Goal: Task Accomplishment & Management: Complete application form

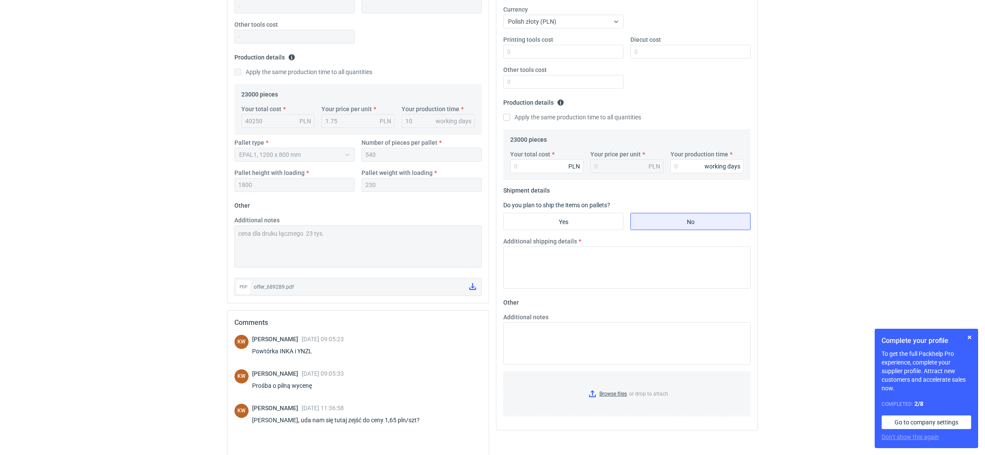
scroll to position [233, 0]
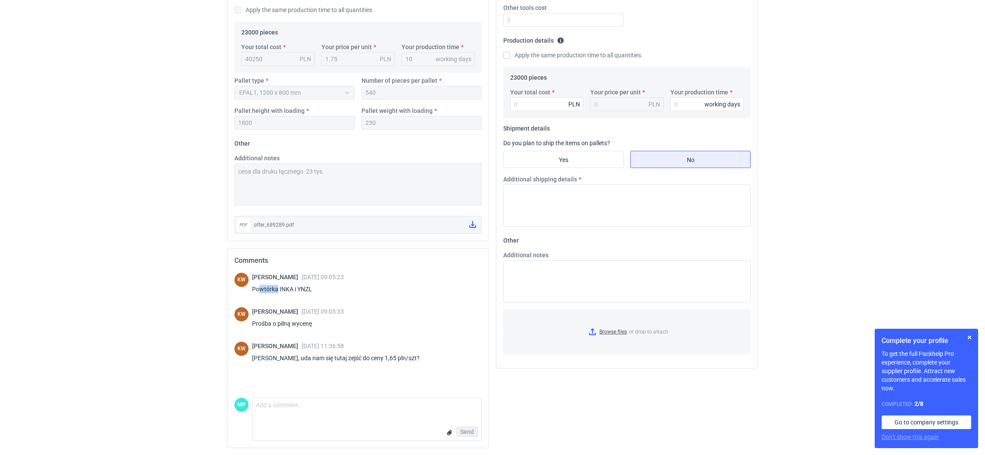
drag, startPoint x: 277, startPoint y: 290, endPoint x: 258, endPoint y: 289, distance: 19.9
click at [258, 289] on div "Powtórka INKA i YNZL" at bounding box center [298, 289] width 92 height 9
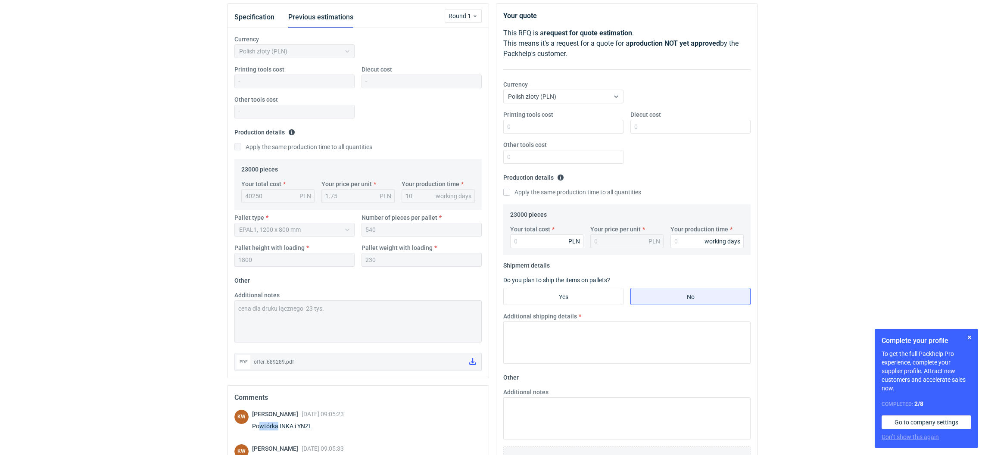
scroll to position [0, 0]
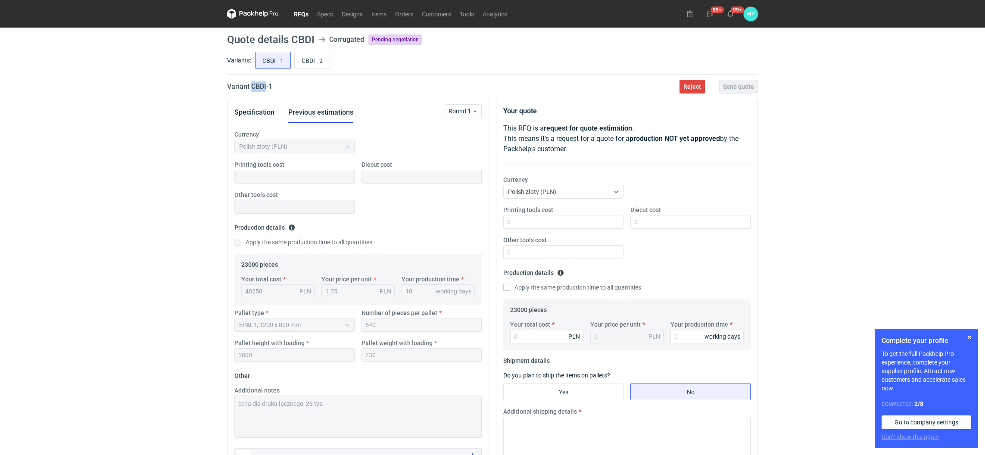
drag, startPoint x: 251, startPoint y: 88, endPoint x: 266, endPoint y: 87, distance: 14.7
click at [266, 87] on h2 "Variant CBDI - 1" at bounding box center [249, 86] width 45 height 10
copy h2 "CBDI"
click at [262, 112] on button "Specification" at bounding box center [254, 112] width 40 height 21
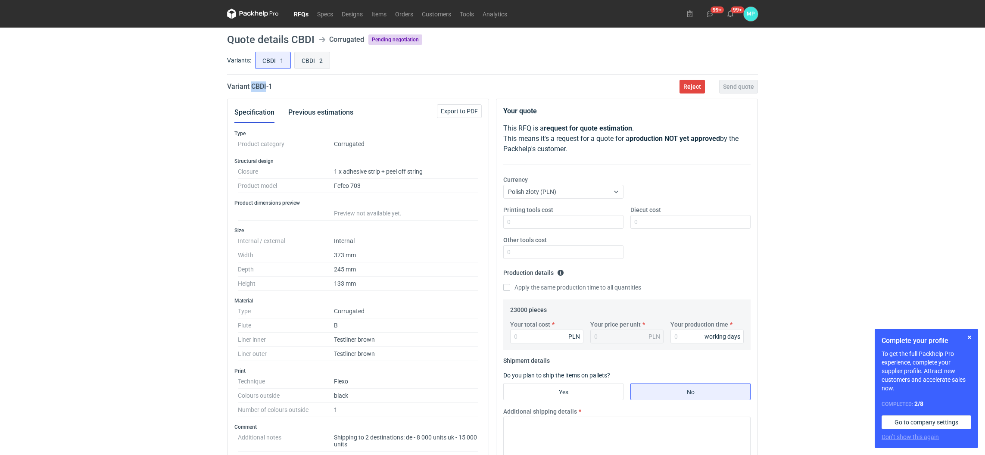
click at [314, 56] on input "CBDI - 2" at bounding box center [312, 60] width 35 height 16
radio input "true"
click at [265, 54] on input "CBDI - 1" at bounding box center [272, 60] width 35 height 16
radio input "true"
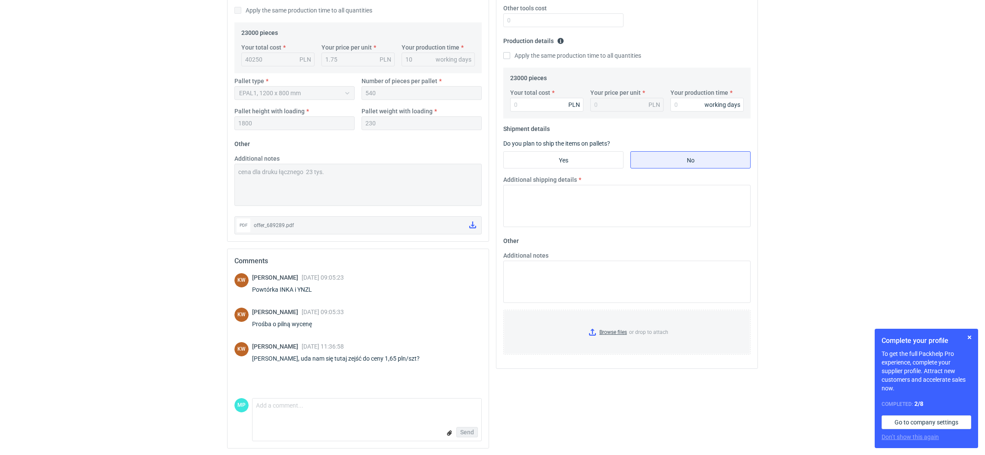
scroll to position [233, 0]
drag, startPoint x: 279, startPoint y: 288, endPoint x: 291, endPoint y: 289, distance: 12.1
click at [291, 289] on div "Powtórka INKA i YNZL" at bounding box center [298, 289] width 92 height 9
copy div "INKA"
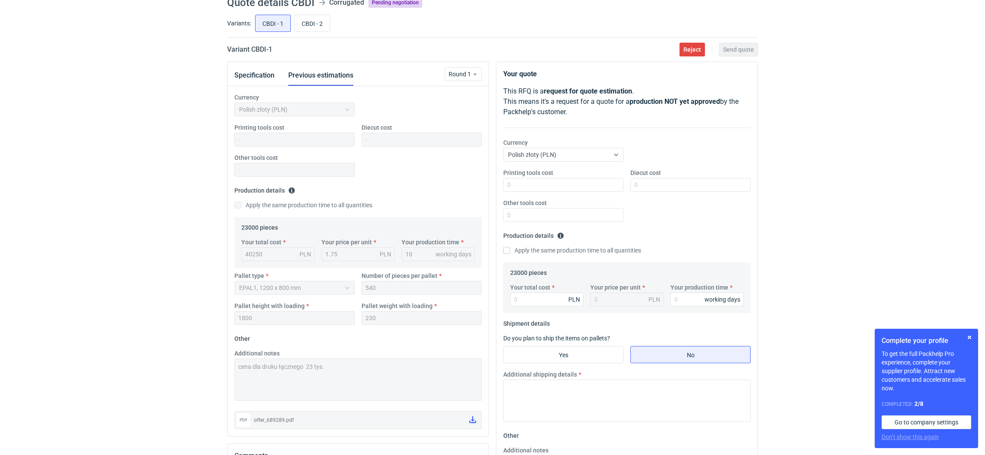
scroll to position [0, 0]
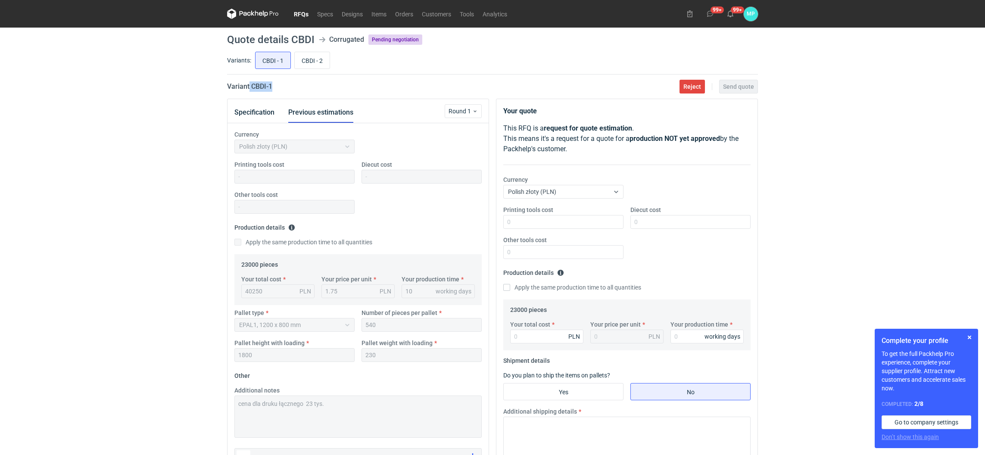
drag, startPoint x: 248, startPoint y: 87, endPoint x: 277, endPoint y: 86, distance: 29.7
click at [277, 86] on div "Variant CBDI - 1 Reject Send quote" at bounding box center [492, 86] width 531 height 10
copy h2 "CBDI - 1"
click at [272, 118] on button "Specification" at bounding box center [254, 112] width 40 height 21
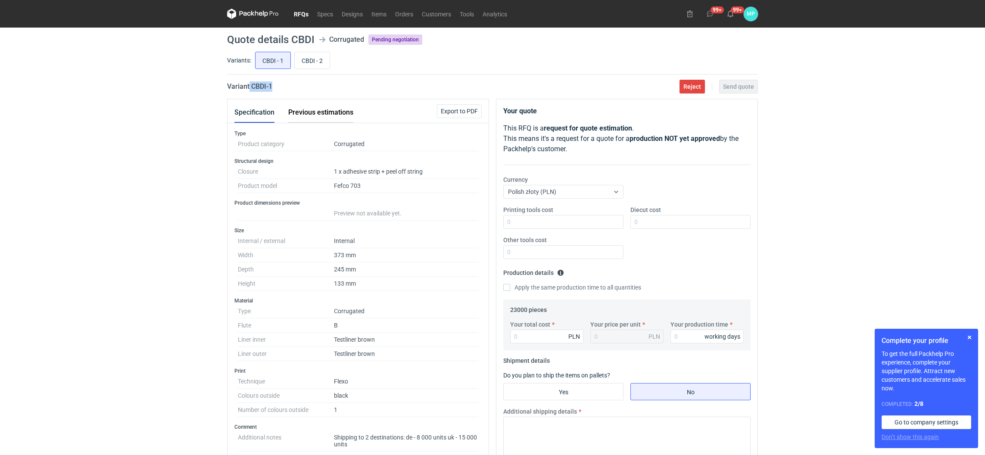
click at [308, 118] on button "Previous estimations" at bounding box center [320, 112] width 65 height 21
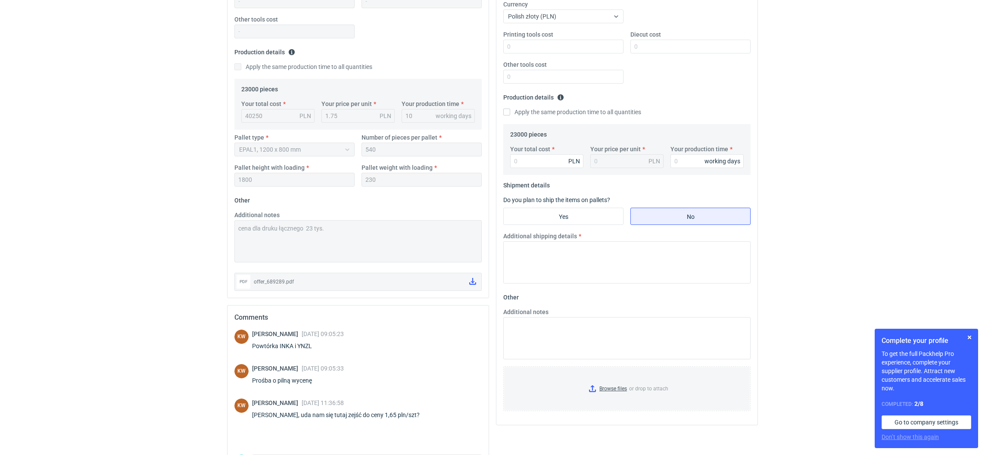
scroll to position [193, 0]
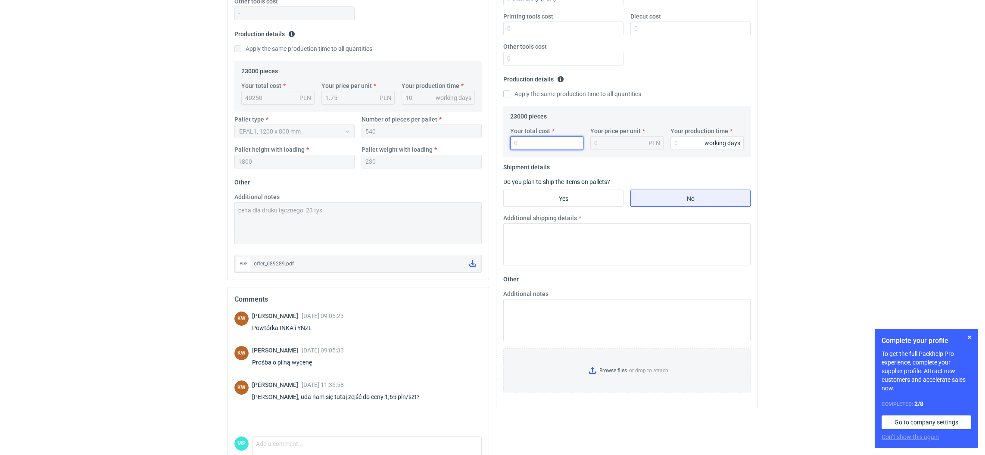
click at [522, 148] on input "Your total cost" at bounding box center [546, 143] width 73 height 14
paste input "38410"
type input "38410"
type input "1.67"
type input "38410"
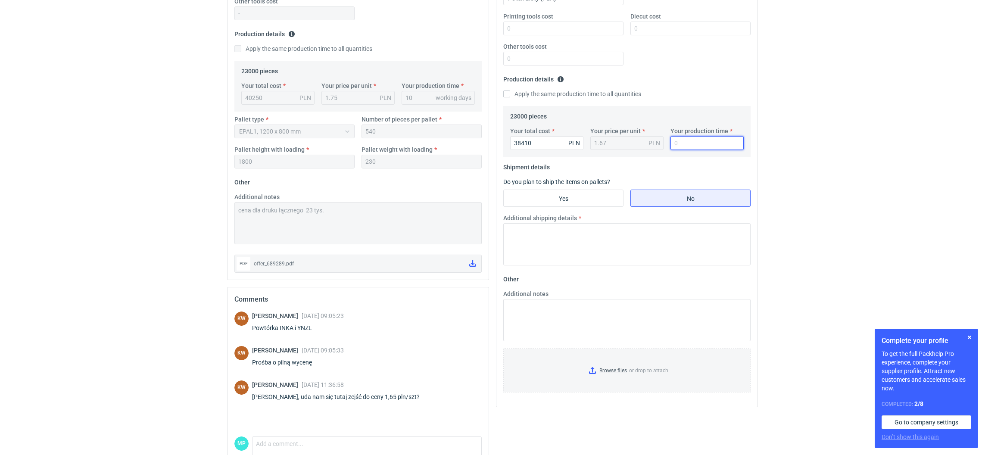
click at [686, 141] on input "Your production time" at bounding box center [706, 143] width 73 height 14
type input "10"
click at [542, 200] on input "Yes" at bounding box center [563, 198] width 119 height 16
radio input "true"
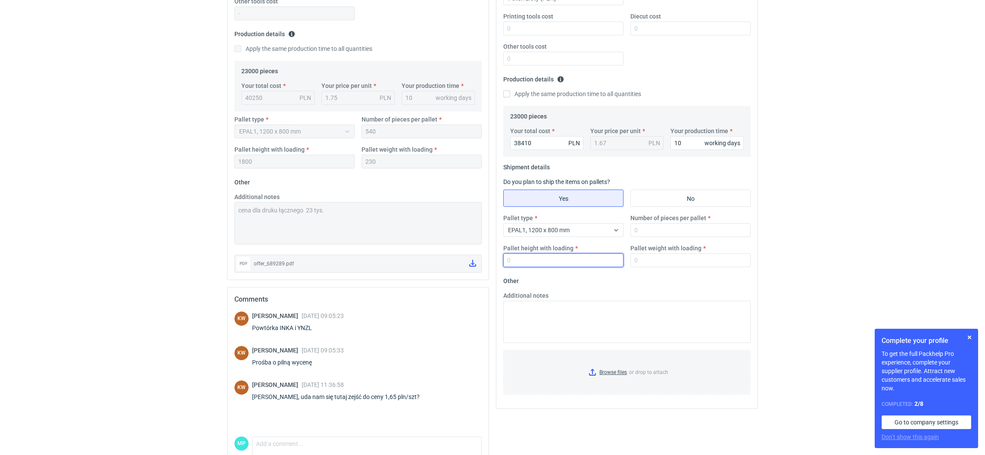
click at [523, 257] on input "Pallet height with loading" at bounding box center [563, 260] width 120 height 14
type input "1800"
click at [664, 231] on input "Number of pieces per pallet" at bounding box center [690, 230] width 120 height 14
type input "540"
click at [661, 262] on input "Pallet weight with loading" at bounding box center [690, 260] width 120 height 14
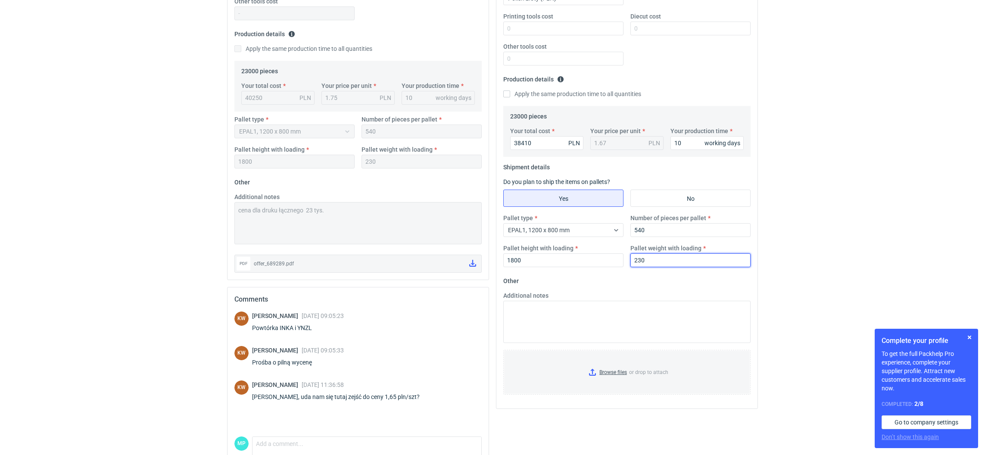
type input "230"
click at [229, 206] on div "Currency Polish złoty (PLN) Printing tools cost Diecut cost Other tools cost Pr…" at bounding box center [357, 105] width 261 height 350
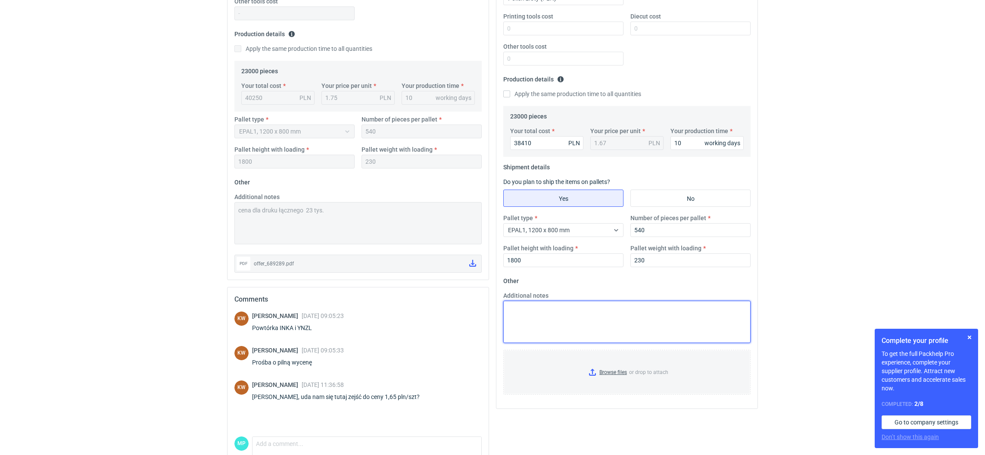
click at [552, 325] on textarea "Additional notes" at bounding box center [626, 322] width 247 height 42
paste textarea "cena dla druku łącznego 23 tys."
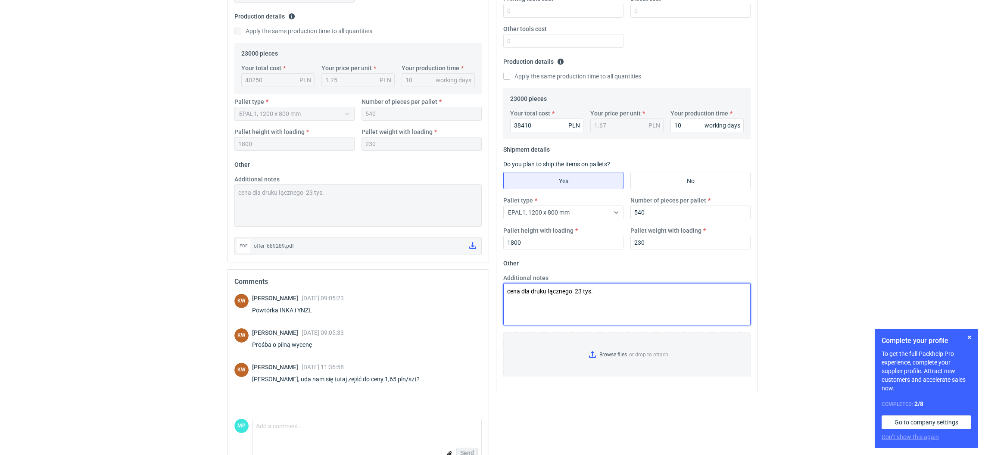
scroll to position [233, 0]
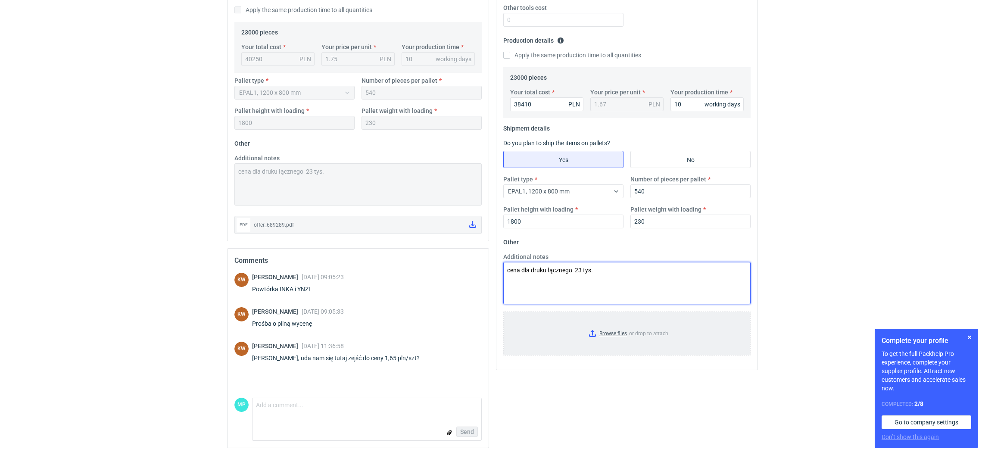
type textarea "cena dla druku łącznego 23 tys."
click at [591, 334] on input "Browse files or drop to attach" at bounding box center [627, 333] width 246 height 43
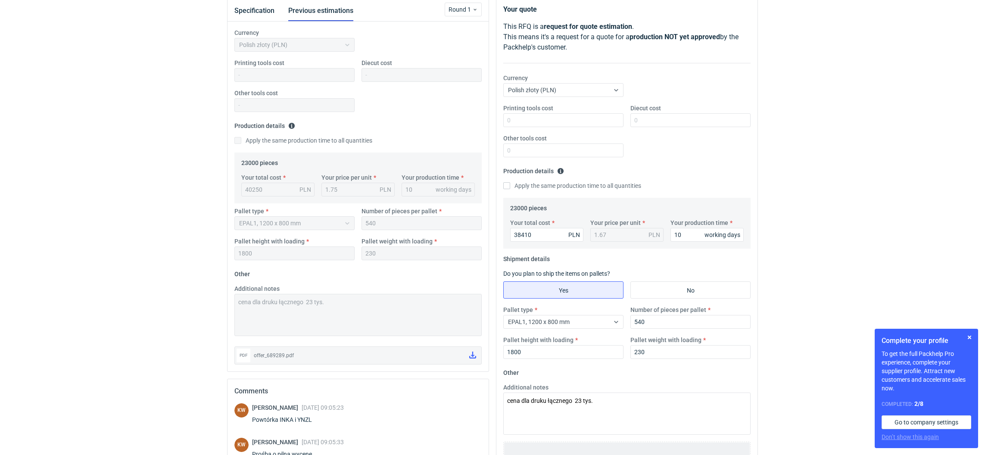
scroll to position [0, 0]
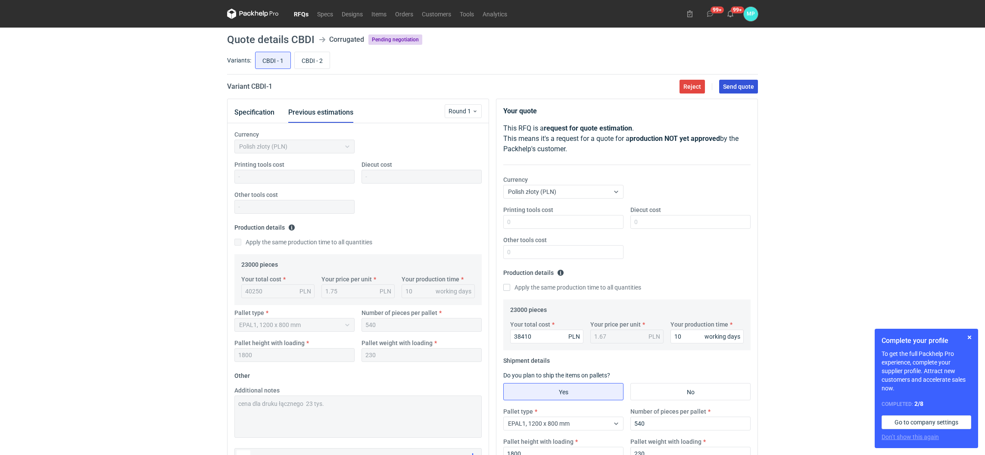
click at [730, 87] on span "Send quote" at bounding box center [738, 87] width 31 height 6
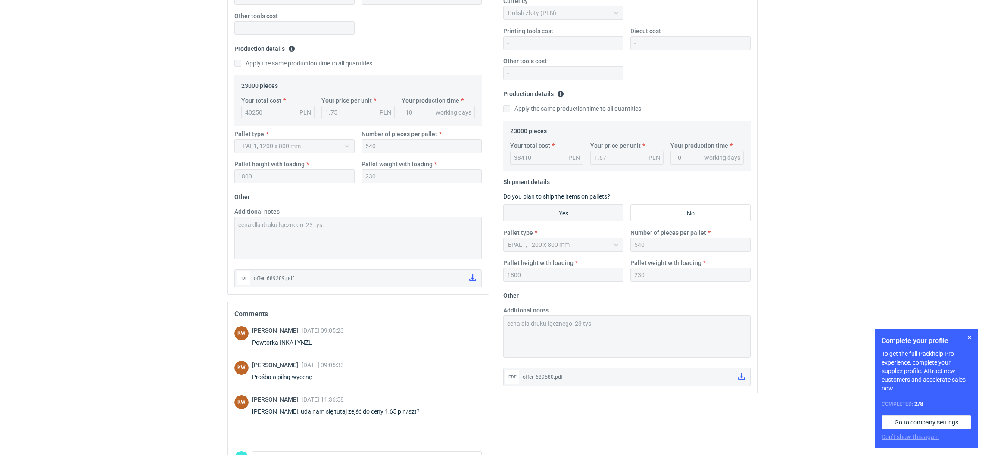
scroll to position [233, 0]
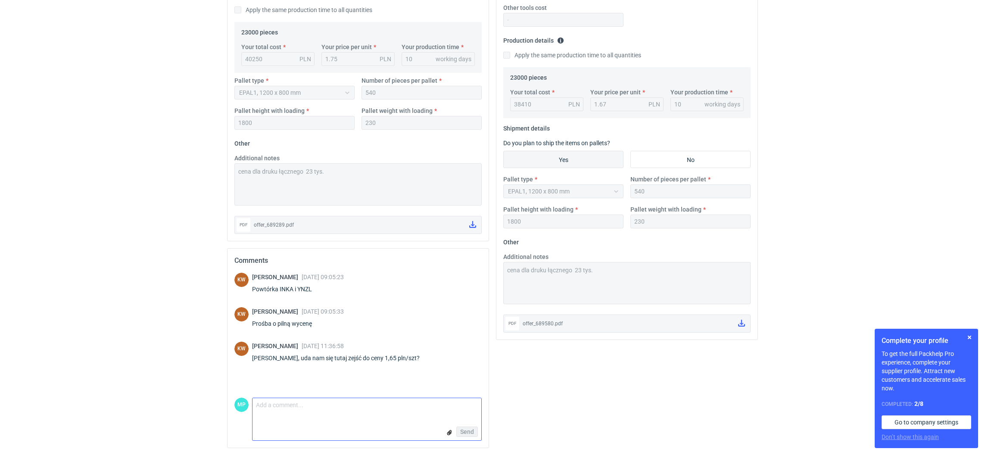
click at [392, 401] on textarea "Comment message" at bounding box center [366, 407] width 229 height 18
click at [314, 409] on textarea "Comment message" at bounding box center [366, 407] width 229 height 18
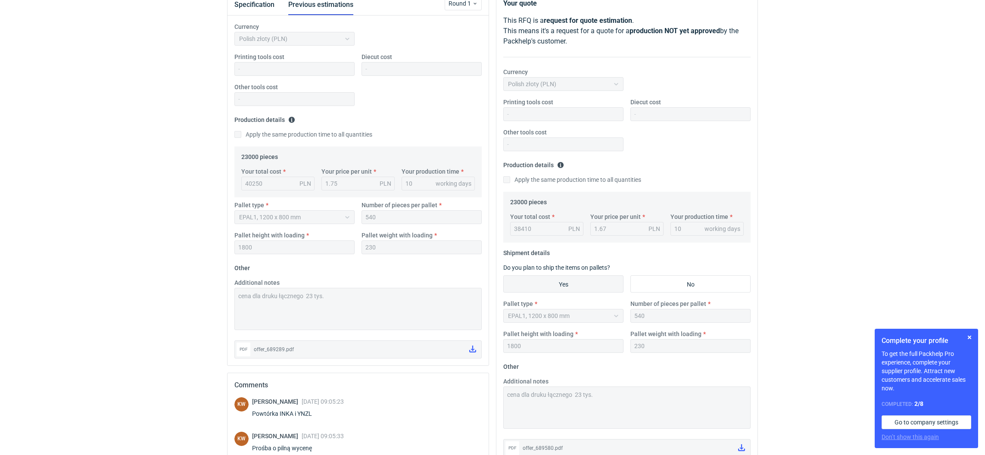
scroll to position [0, 0]
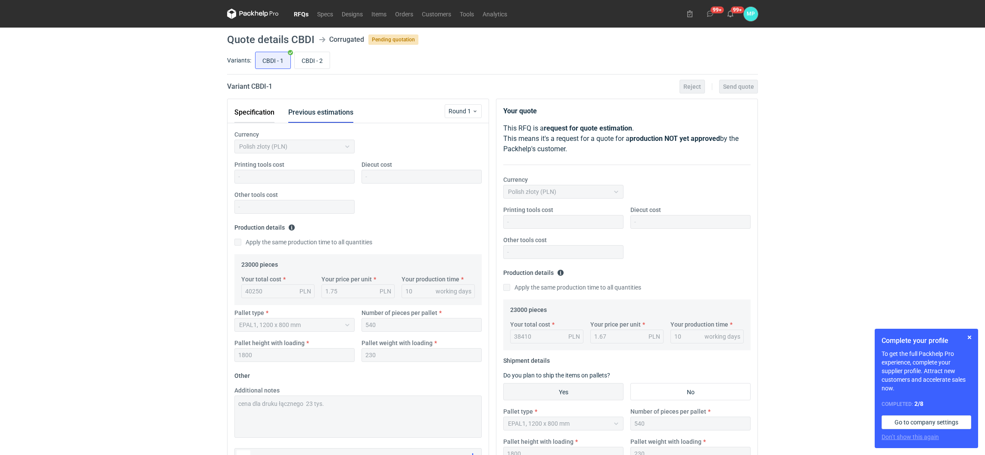
click at [255, 116] on button "Specification" at bounding box center [254, 112] width 40 height 21
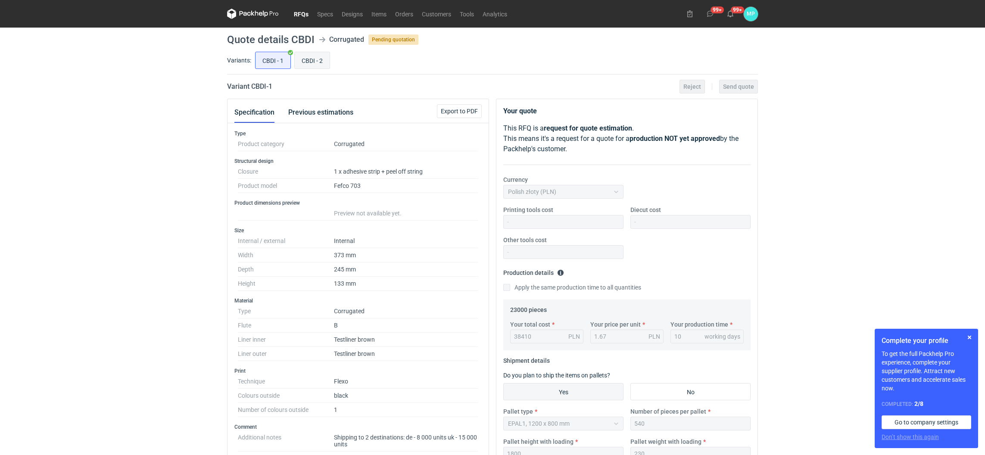
click at [306, 62] on input "CBDI - 2" at bounding box center [312, 60] width 35 height 16
radio input "true"
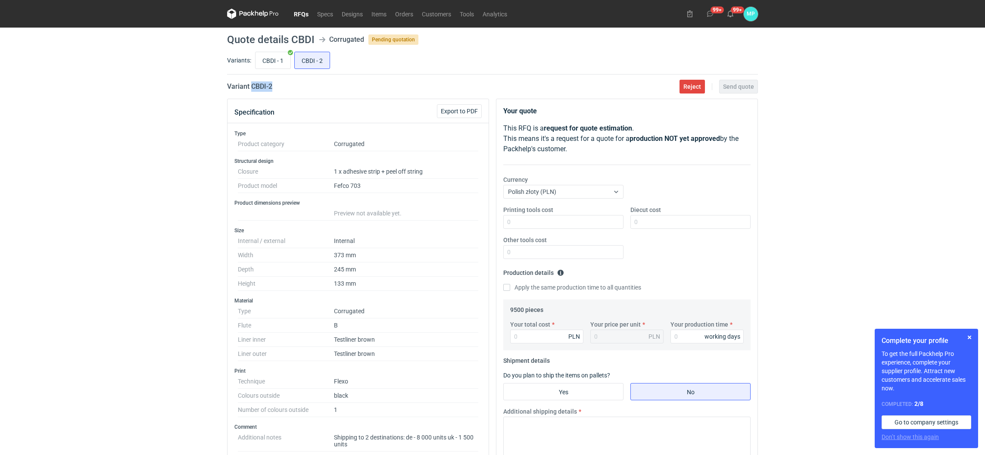
drag, startPoint x: 251, startPoint y: 86, endPoint x: 279, endPoint y: 85, distance: 27.6
click at [279, 85] on div "Variant CBDI - 2 Reject Send quote" at bounding box center [492, 86] width 531 height 10
copy h2 "CBDI - 2"
click at [281, 61] on input "CBDI - 1" at bounding box center [272, 60] width 35 height 16
radio input "true"
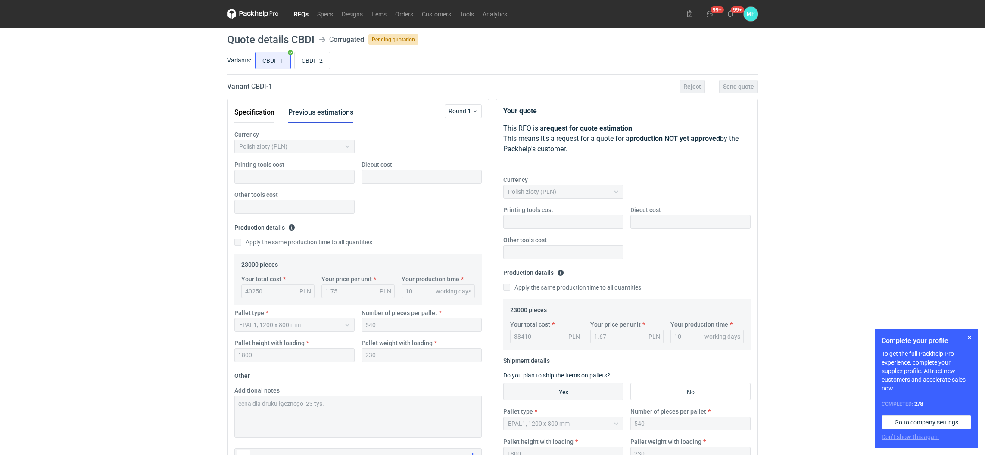
click at [246, 104] on button "Specification" at bounding box center [254, 112] width 40 height 21
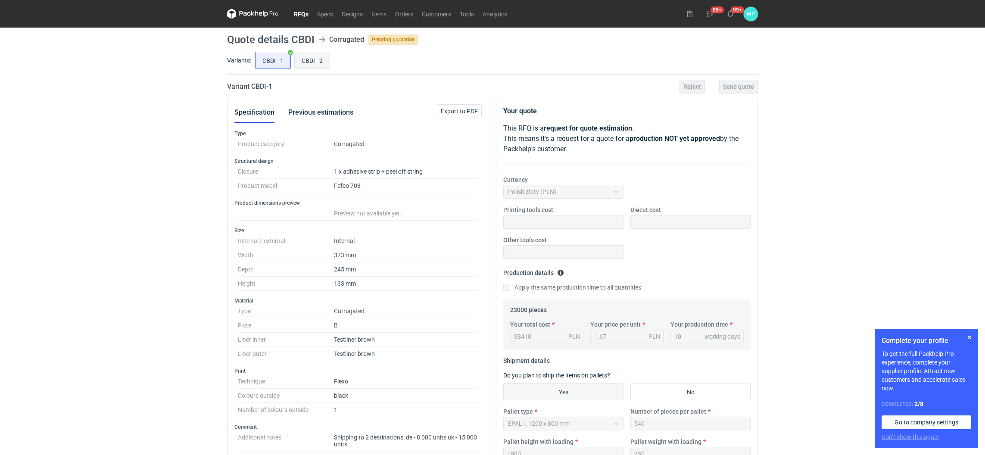
click at [317, 62] on input "CBDI - 2" at bounding box center [312, 60] width 35 height 16
radio input "true"
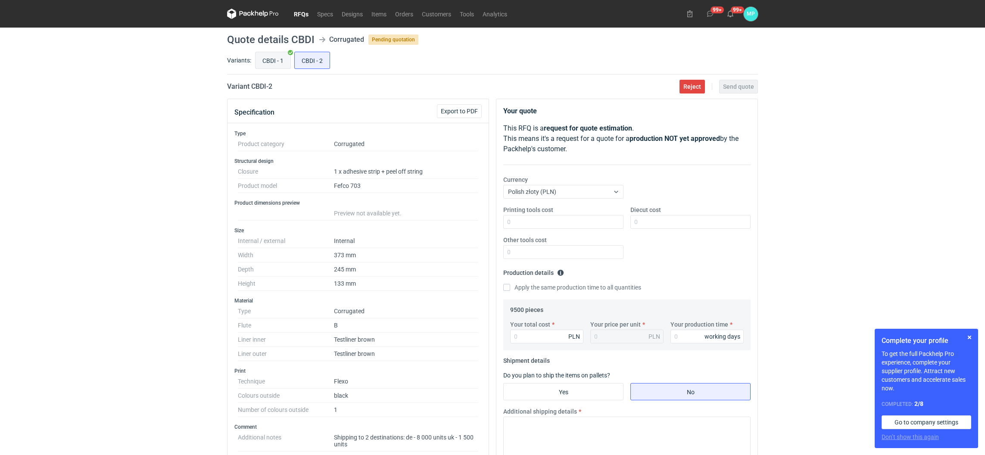
click at [267, 64] on input "CBDI - 1" at bounding box center [272, 60] width 35 height 16
radio input "true"
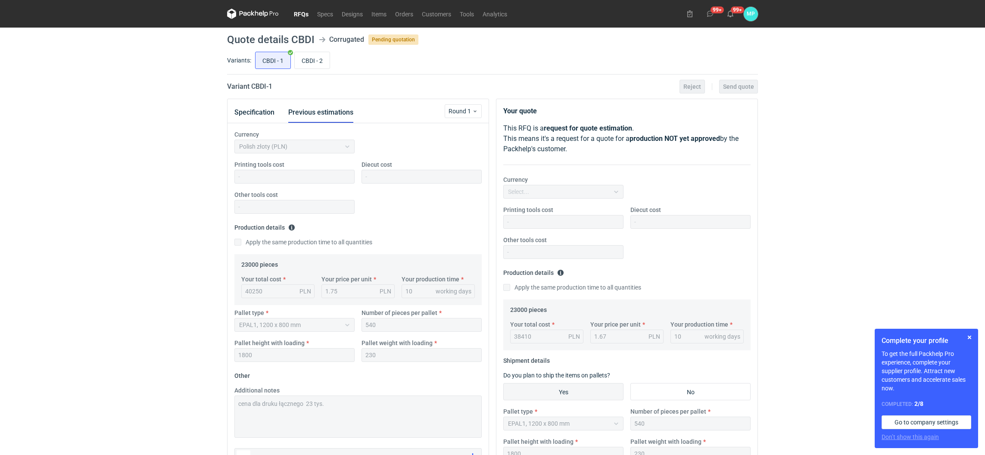
scroll to position [233, 0]
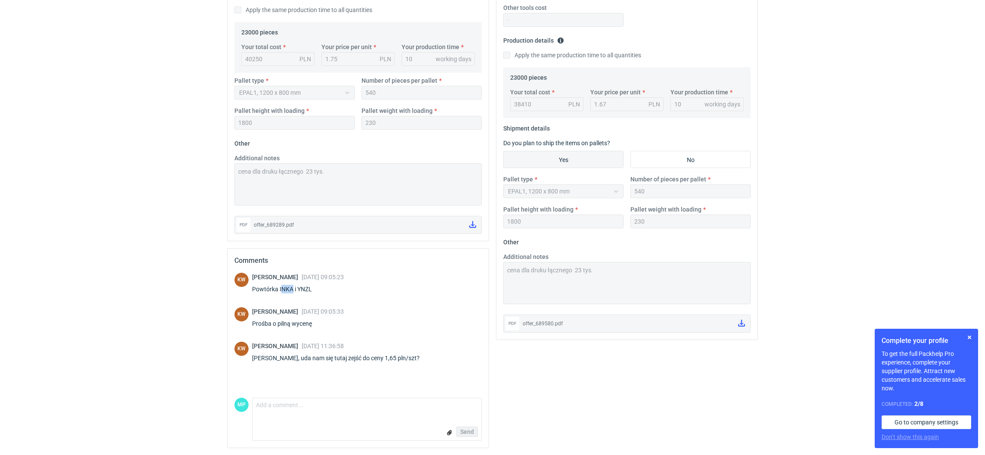
drag, startPoint x: 280, startPoint y: 288, endPoint x: 291, endPoint y: 289, distance: 11.3
click at [291, 289] on div "Powtórka INKA i YNZL" at bounding box center [298, 289] width 92 height 9
click at [291, 292] on div "Powtórka INKA i YNZL" at bounding box center [298, 289] width 92 height 9
click at [280, 292] on div "Powtórka INKA i YNZL" at bounding box center [298, 289] width 92 height 9
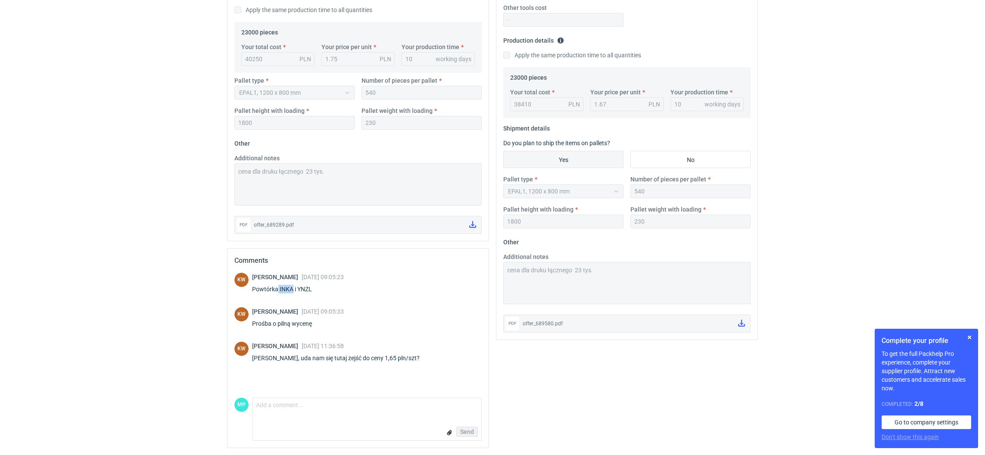
drag, startPoint x: 278, startPoint y: 289, endPoint x: 292, endPoint y: 293, distance: 14.6
click at [292, 293] on div "Klaudia Wiśniewska 25 Aug 2025 09:05:23 Powtórka INKA i YNZL" at bounding box center [298, 285] width 92 height 24
copy div "INKA"
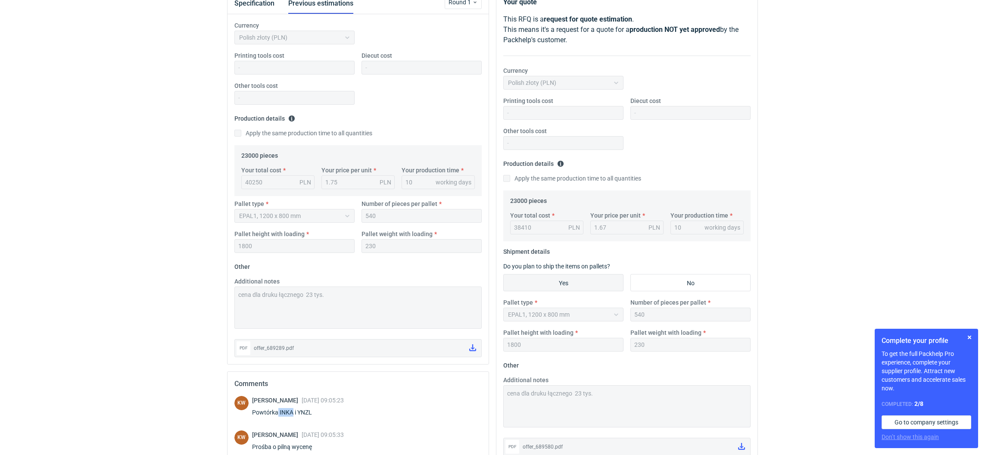
scroll to position [0, 0]
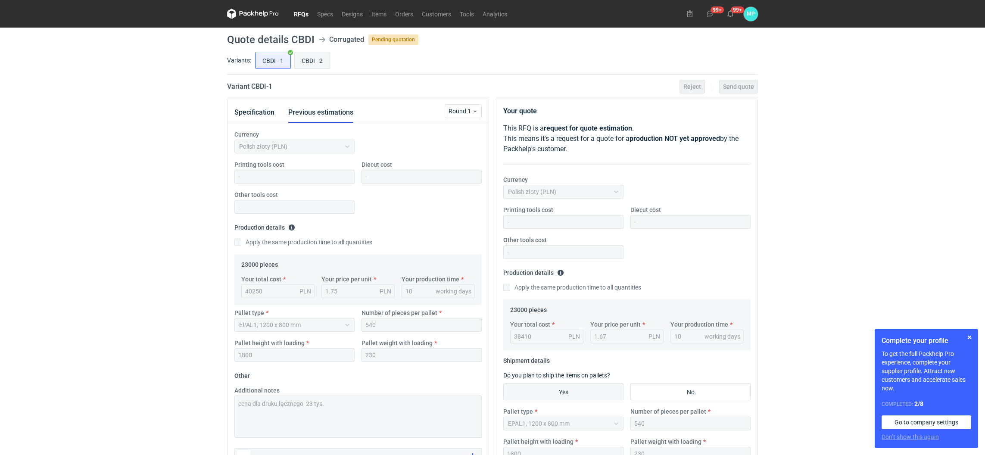
click at [312, 65] on input "CBDI - 2" at bounding box center [312, 60] width 35 height 16
radio input "true"
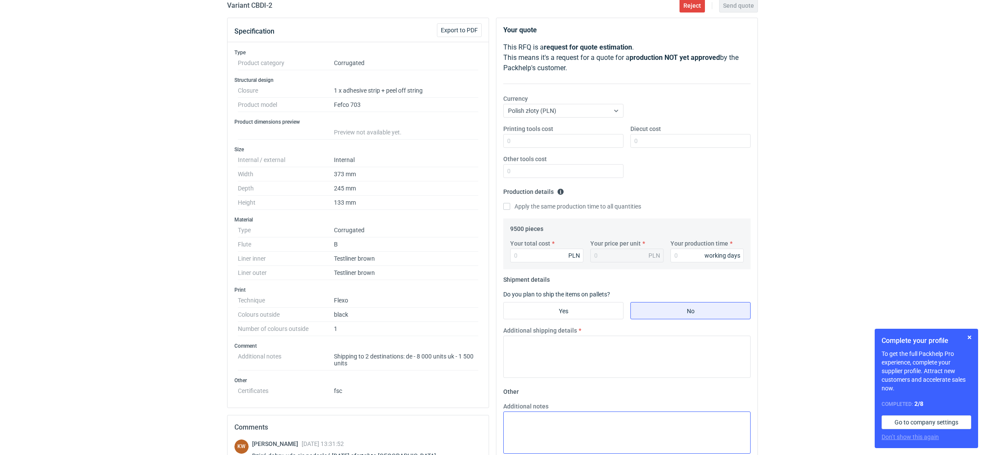
scroll to position [129, 0]
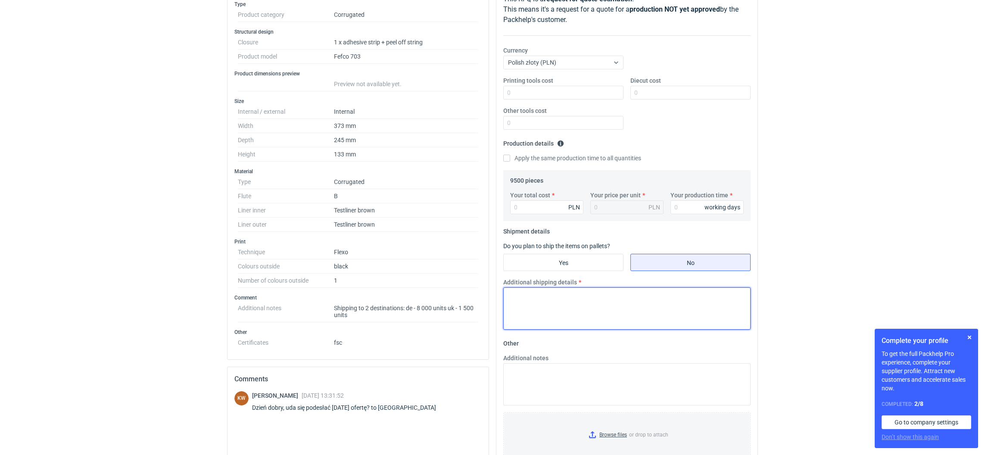
click at [547, 316] on textarea "Additional shipping details" at bounding box center [626, 308] width 247 height 42
paste textarea "18 525"
type textarea "18 525"
click at [555, 266] on input "Yes" at bounding box center [563, 262] width 119 height 16
radio input "true"
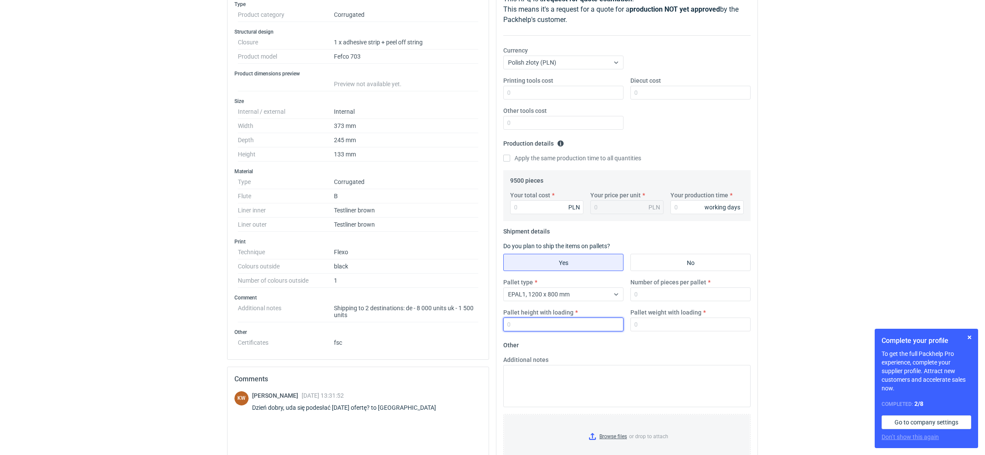
click at [528, 327] on input "Pallet height with loading" at bounding box center [563, 324] width 120 height 14
type input "1800"
click at [648, 294] on input "Number of pieces per pallet" at bounding box center [690, 294] width 120 height 14
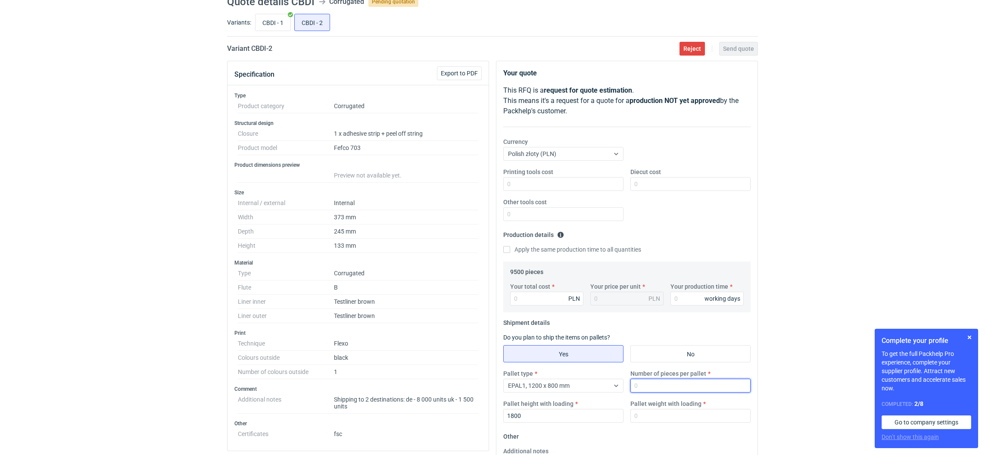
scroll to position [0, 0]
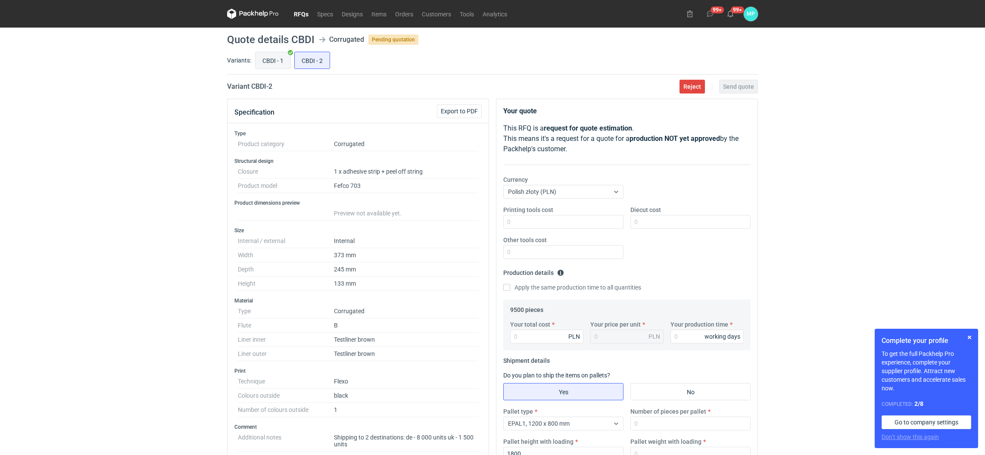
click at [269, 53] on input "CBDI - 1" at bounding box center [272, 60] width 35 height 16
radio input "true"
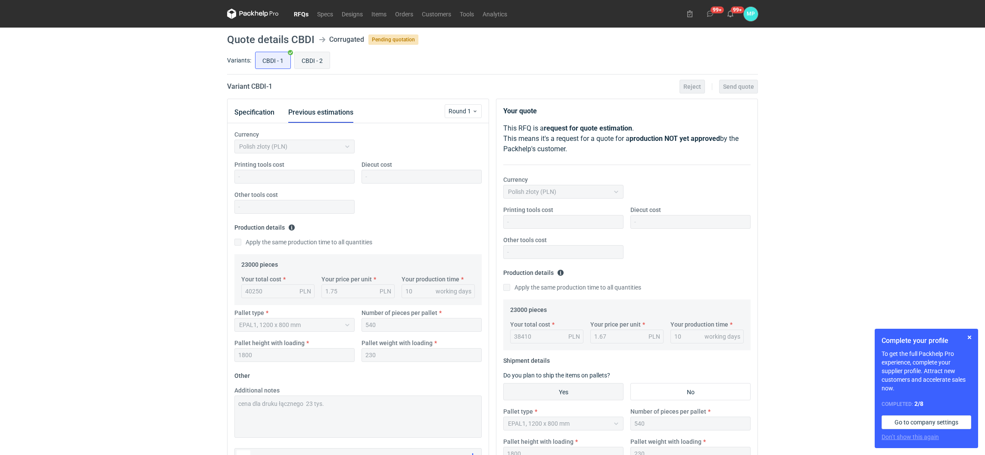
click at [314, 62] on input "CBDI - 2" at bounding box center [312, 60] width 35 height 16
radio input "true"
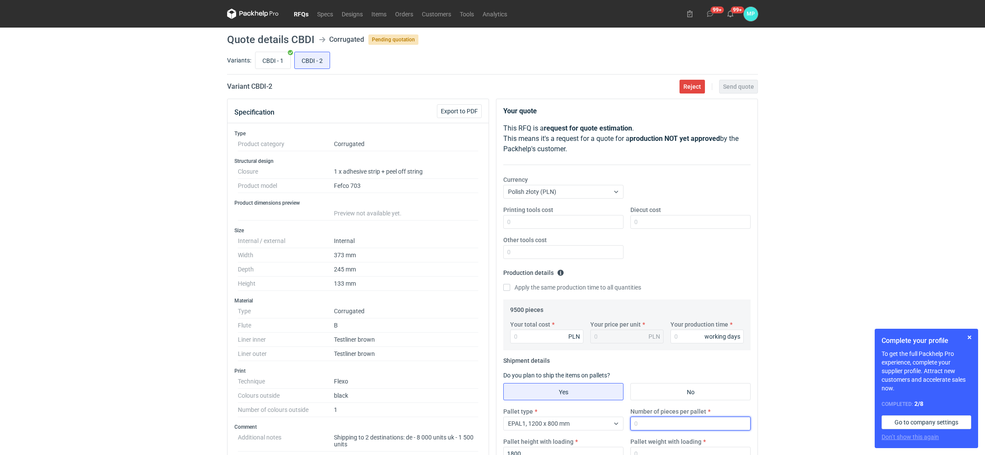
click at [648, 423] on input "Number of pieces per pallet" at bounding box center [690, 424] width 120 height 14
type input "540"
click at [685, 342] on input "Your production time" at bounding box center [706, 336] width 73 height 14
type input "10"
click at [276, 62] on input "CBDI - 1" at bounding box center [272, 60] width 35 height 16
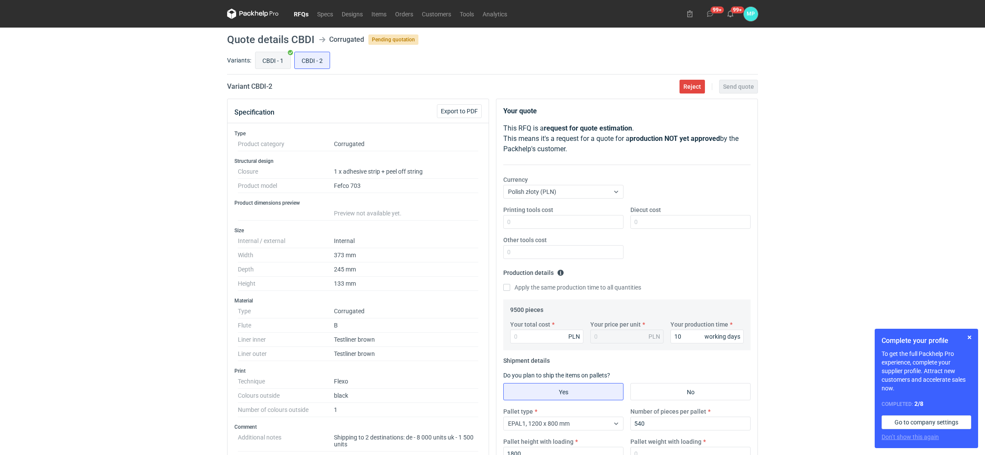
radio input "true"
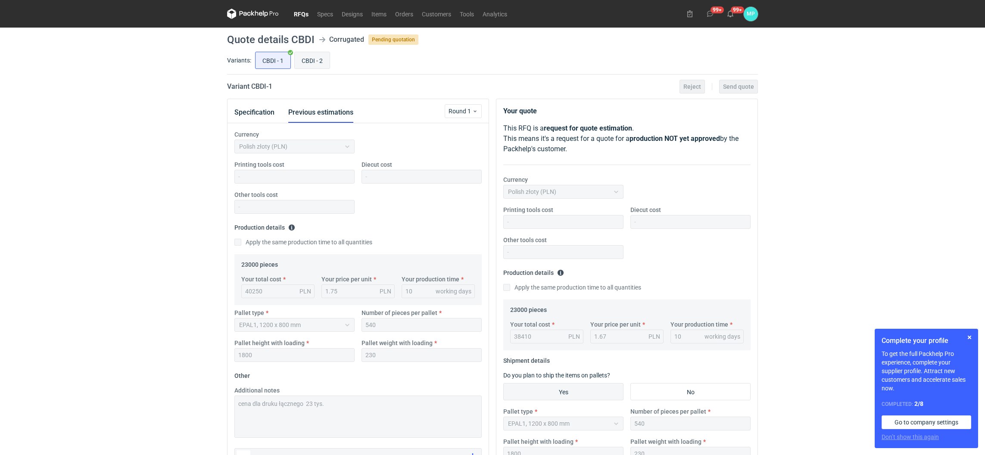
click at [308, 60] on input "CBDI - 2" at bounding box center [312, 60] width 35 height 16
radio input "true"
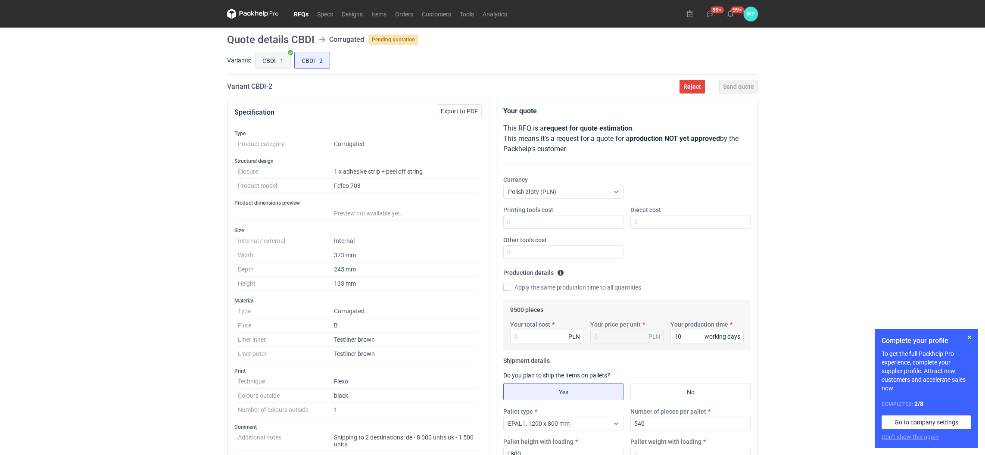
click at [265, 61] on input "CBDI - 1" at bounding box center [272, 60] width 35 height 16
radio input "true"
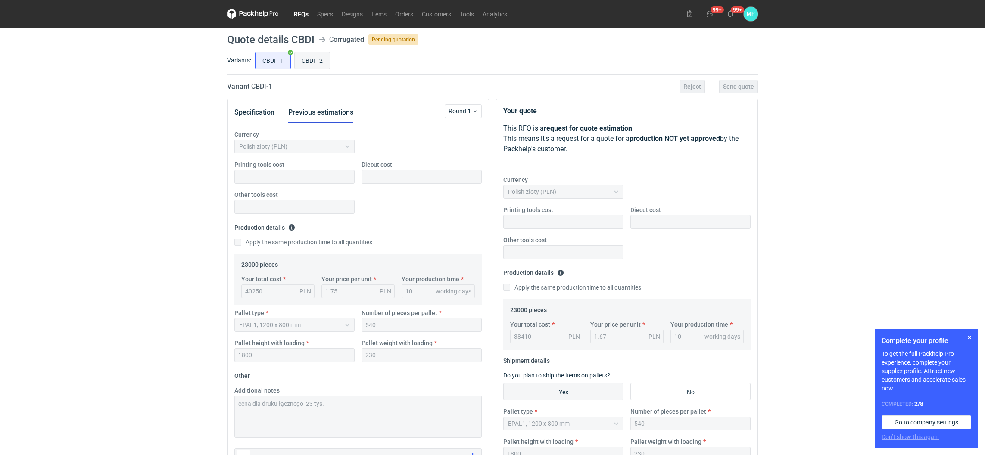
click at [317, 64] on input "CBDI - 2" at bounding box center [312, 60] width 35 height 16
radio input "true"
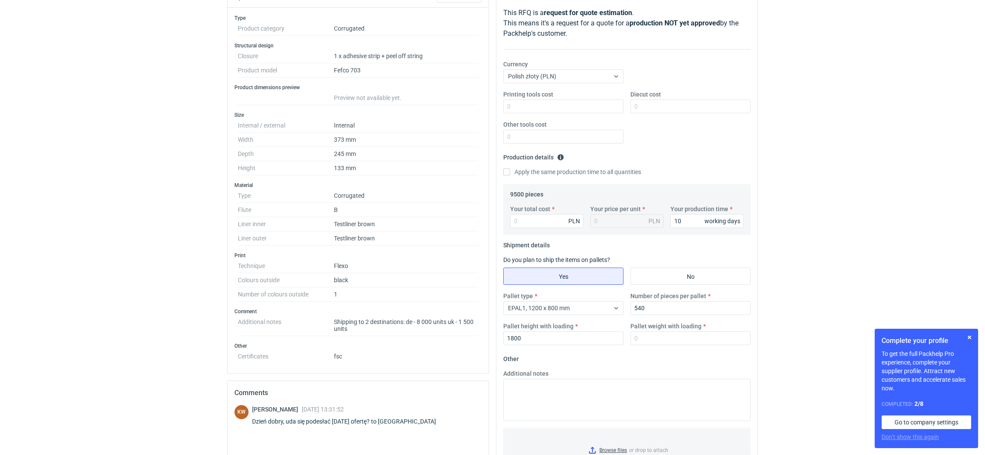
scroll to position [193, 0]
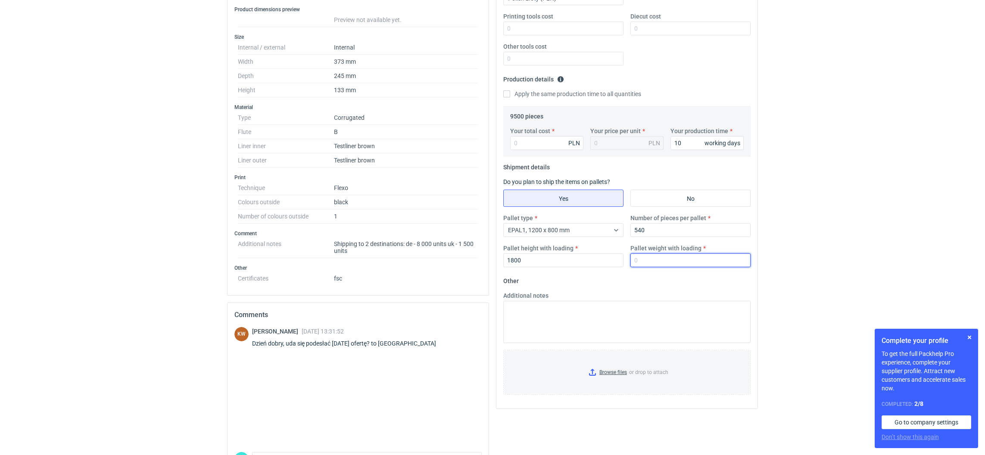
click at [648, 261] on input "Pallet weight with loading" at bounding box center [690, 260] width 120 height 14
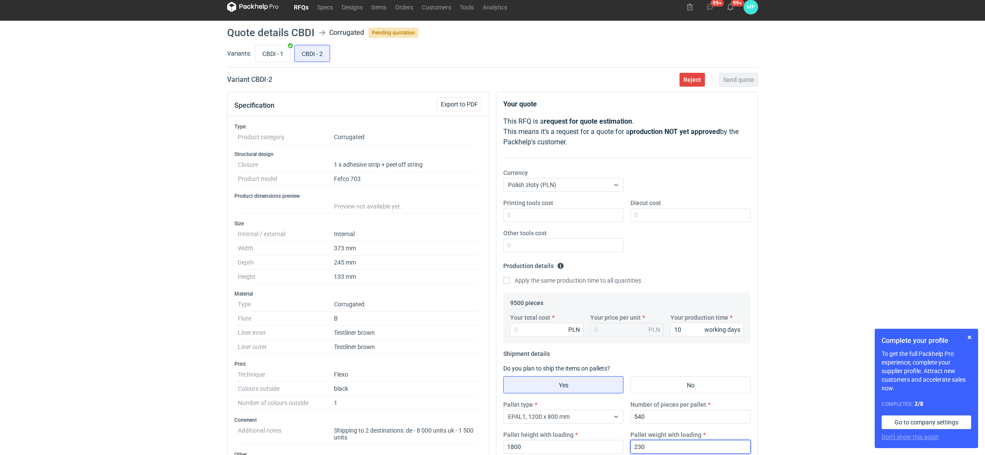
scroll to position [0, 0]
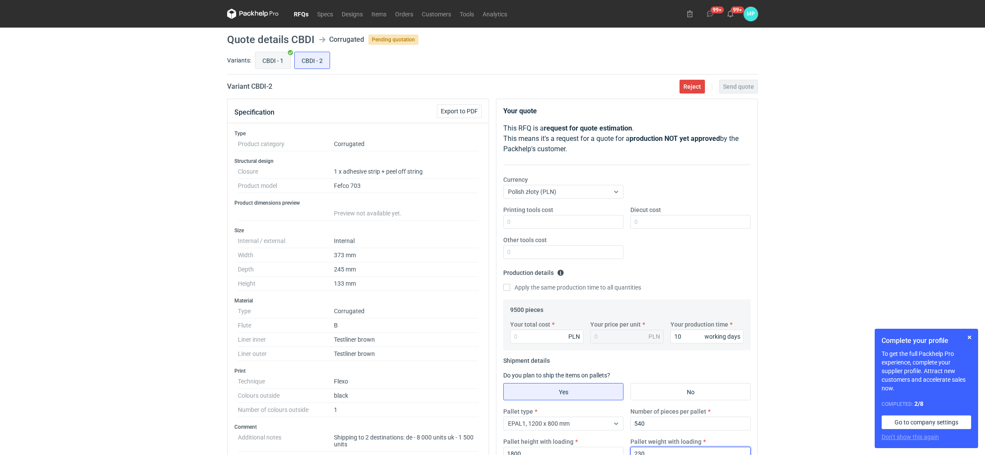
type input "230"
click at [261, 66] on input "CBDI - 1" at bounding box center [272, 60] width 35 height 16
radio input "true"
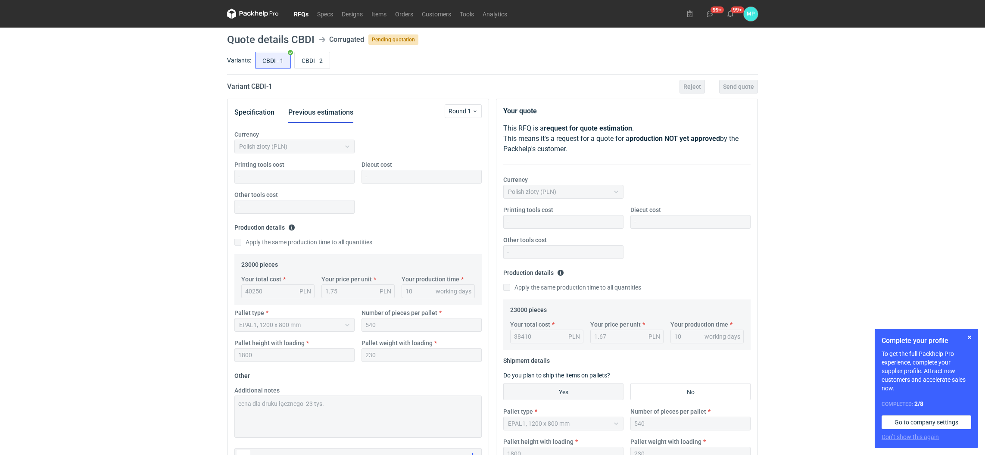
scroll to position [65, 0]
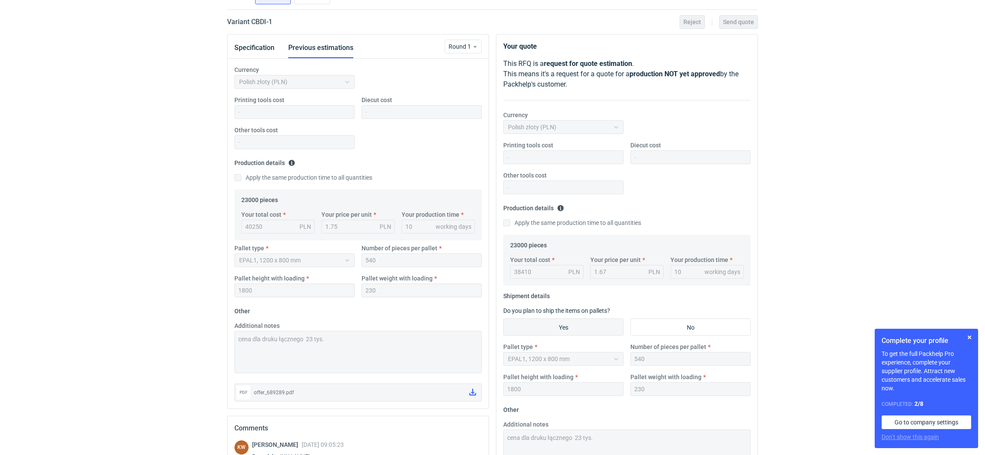
click at [232, 338] on div "Additional notes cena dla druku łącznego 23 tys." at bounding box center [358, 347] width 254 height 52
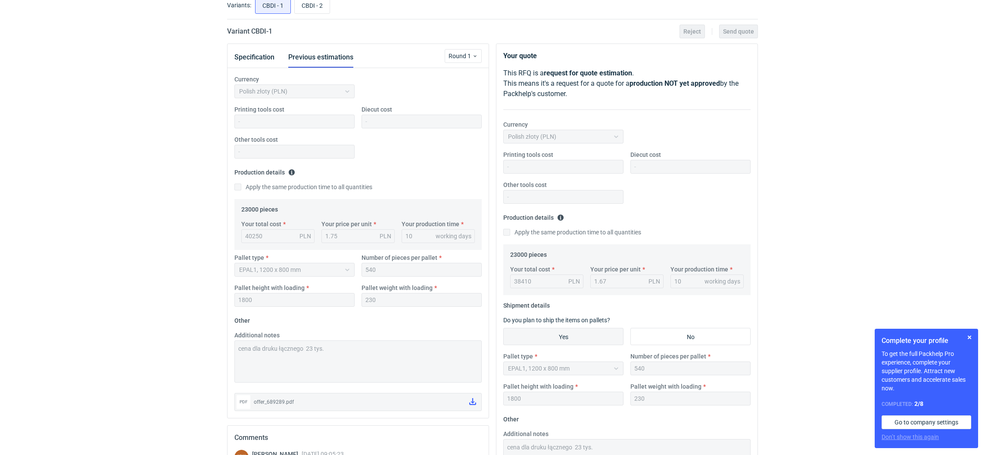
scroll to position [0, 0]
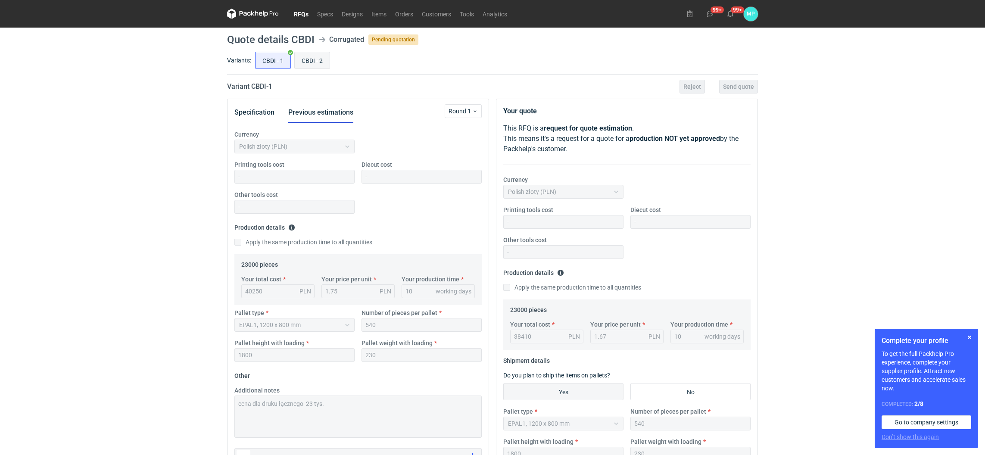
click at [300, 66] on input "CBDI - 2" at bounding box center [312, 60] width 35 height 16
radio input "true"
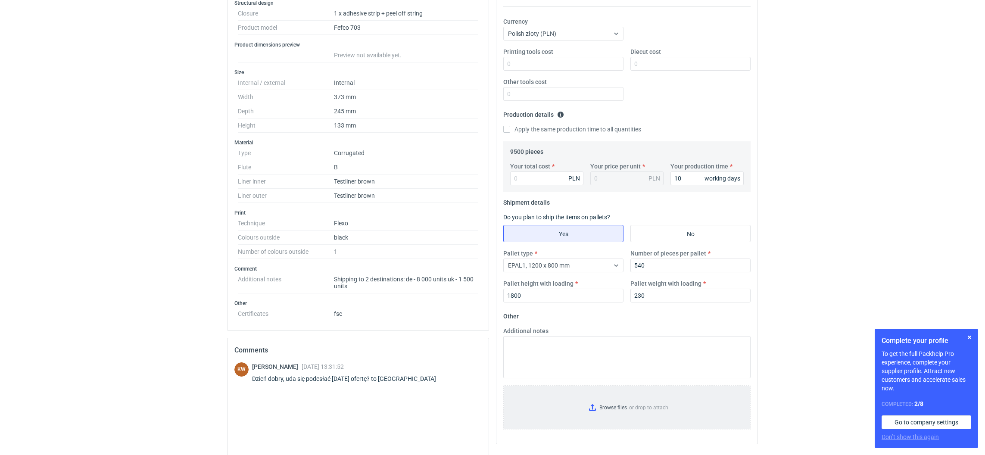
scroll to position [193, 0]
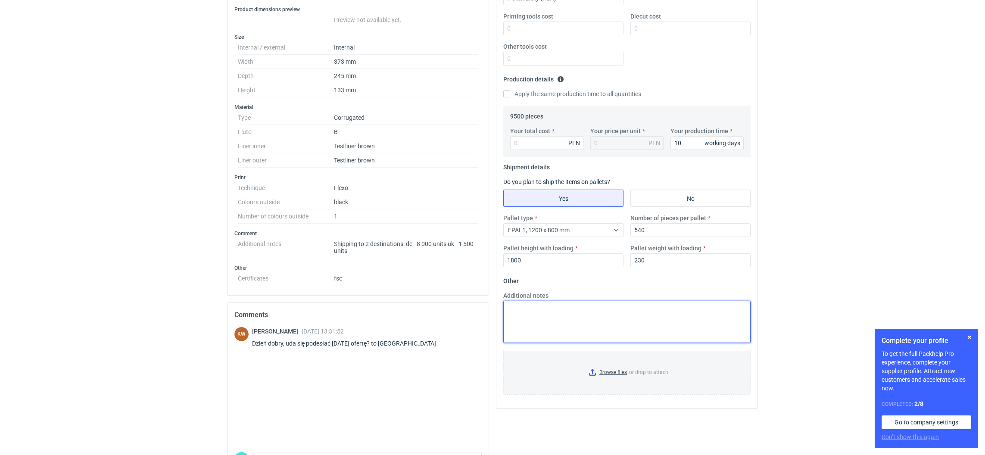
click at [550, 325] on textarea "Additional notes" at bounding box center [626, 322] width 247 height 42
paste textarea "cena dla druku łącznego 23 tys."
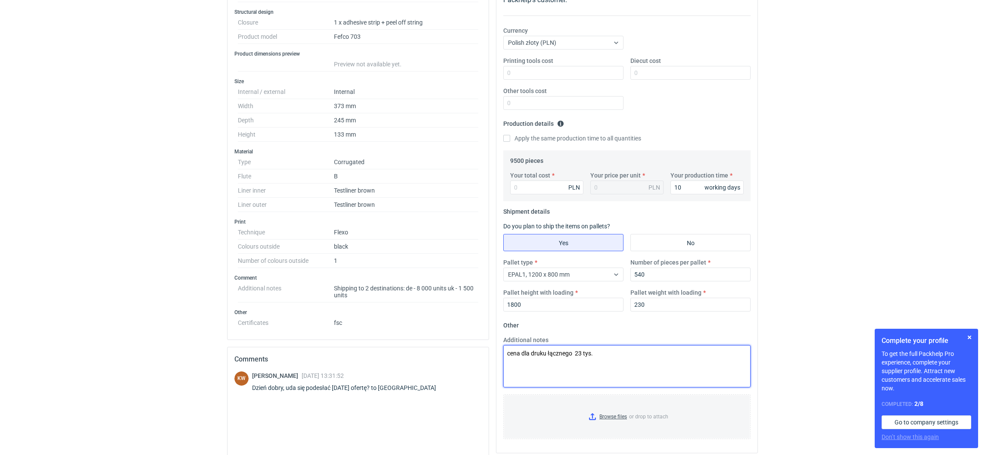
scroll to position [129, 0]
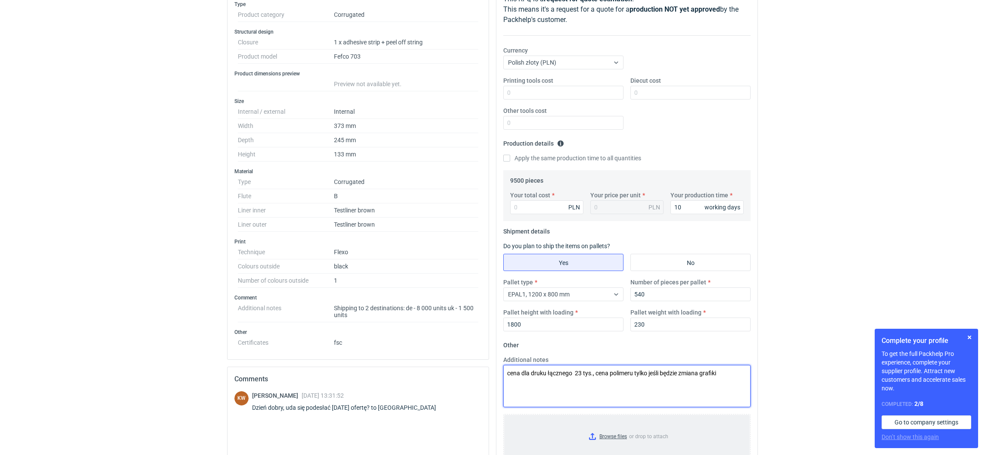
type textarea "cena dla druku łącznego 23 tys., cena polimeru tylko jeśli będzie zmiana grafiki"
click at [591, 436] on input "Browse files or drop to attach" at bounding box center [627, 436] width 246 height 43
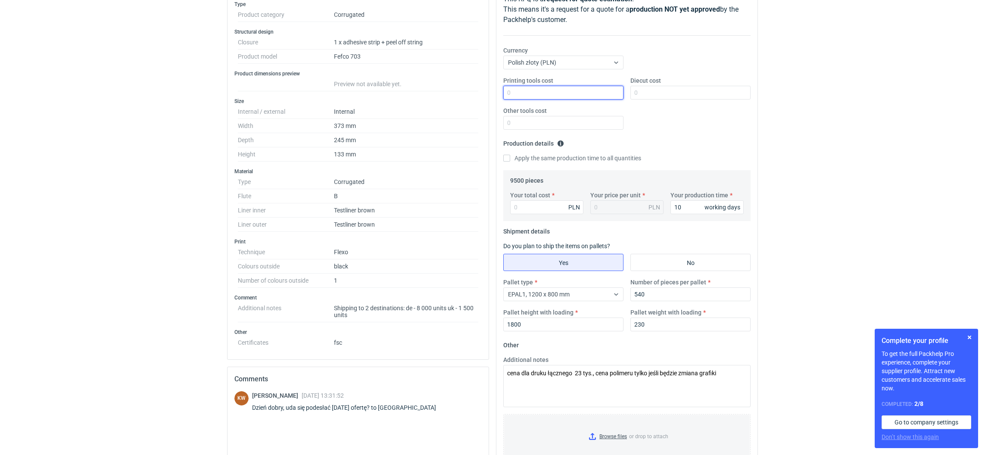
drag, startPoint x: 514, startPoint y: 94, endPoint x: 516, endPoint y: 90, distance: 5.4
click at [514, 94] on input "Printing tools cost" at bounding box center [563, 93] width 120 height 14
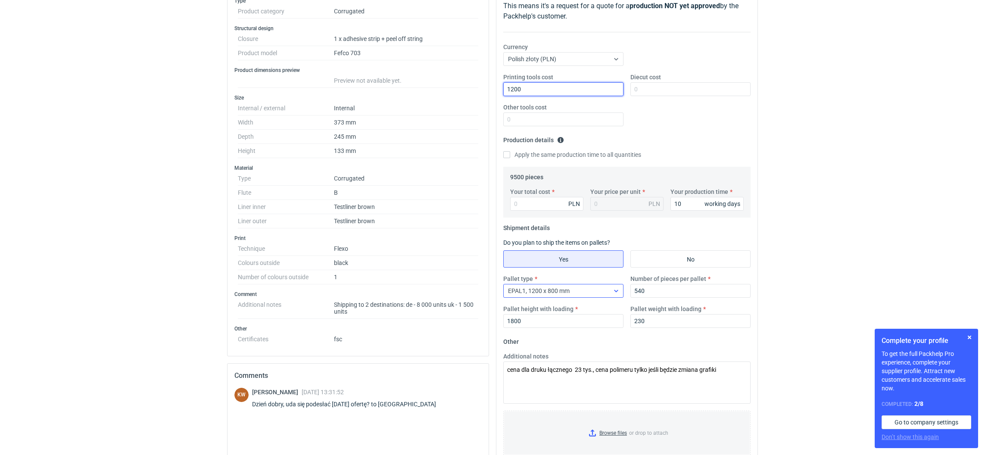
scroll to position [249, 0]
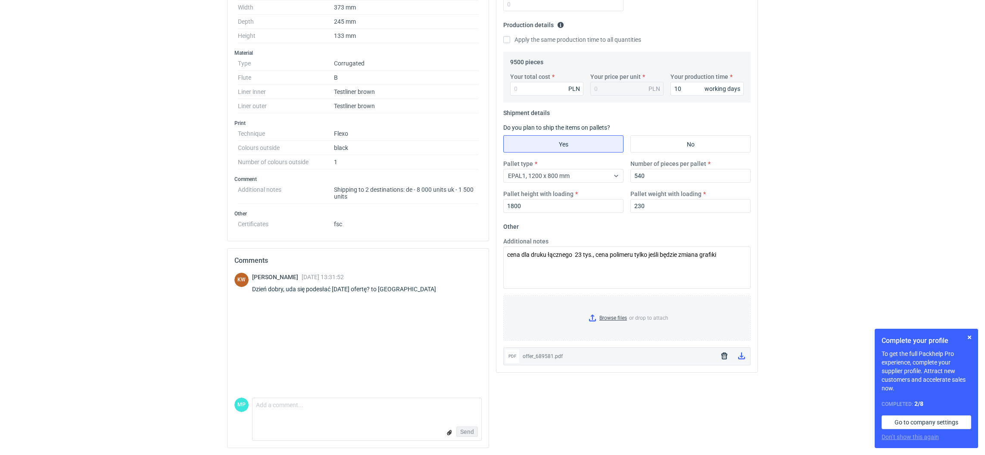
type input "1200"
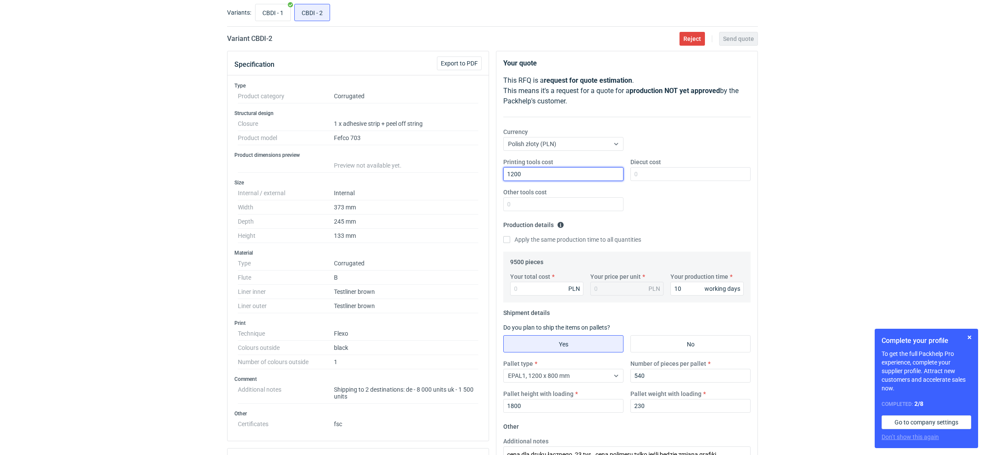
scroll to position [0, 0]
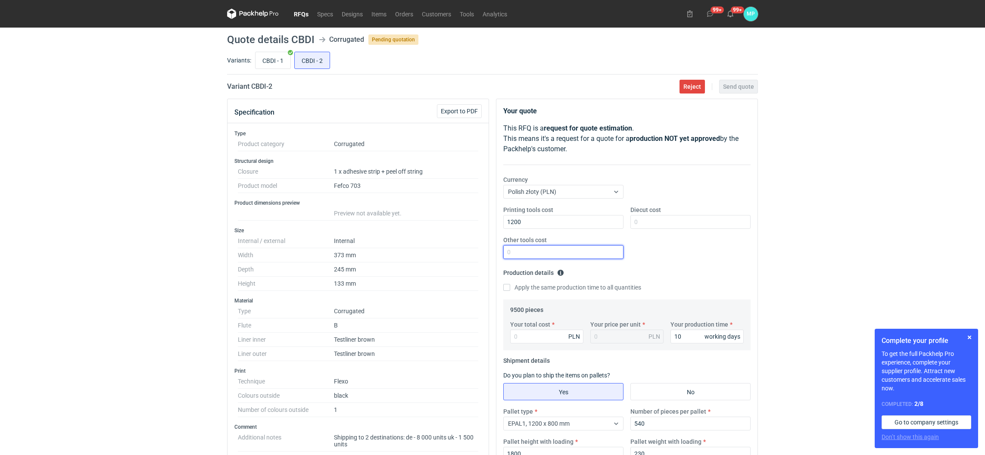
click at [578, 252] on input "Other tools cost" at bounding box center [563, 252] width 120 height 14
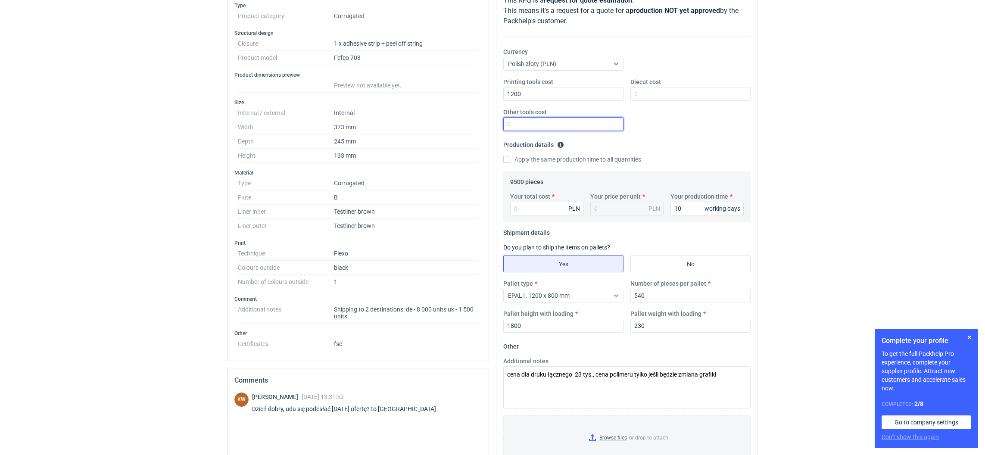
scroll to position [129, 0]
click at [518, 211] on input "Your total cost" at bounding box center [546, 207] width 73 height 14
paste input "18525"
type input "18525"
type input "1.95"
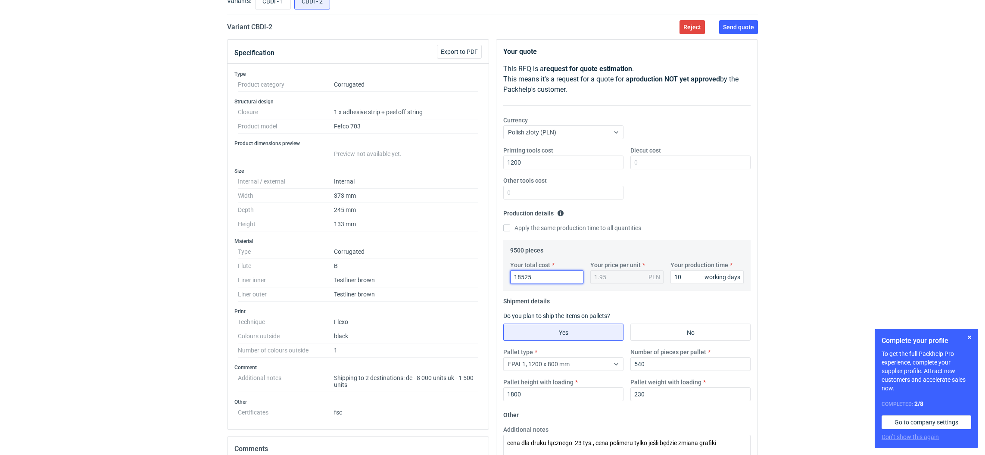
scroll to position [0, 0]
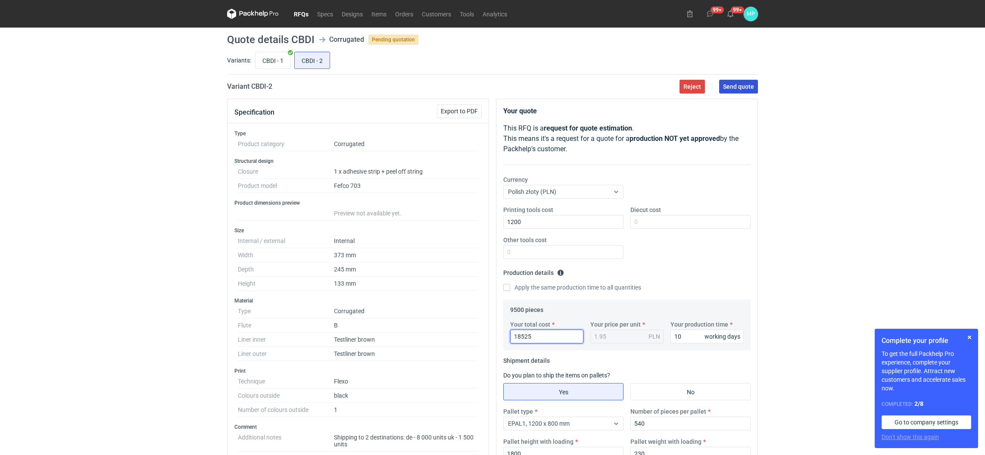
type input "18525"
click at [733, 84] on span "Send quote" at bounding box center [738, 87] width 31 height 6
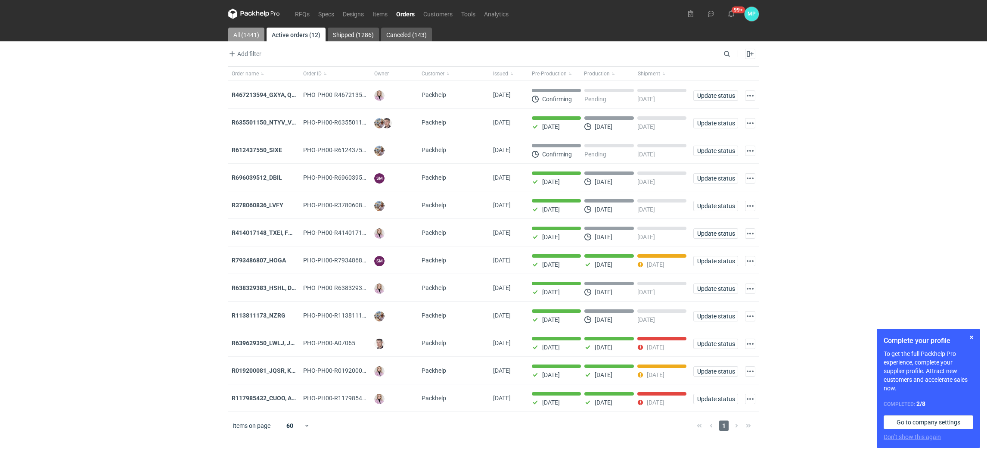
click at [246, 30] on link "All (1441)" at bounding box center [246, 35] width 36 height 14
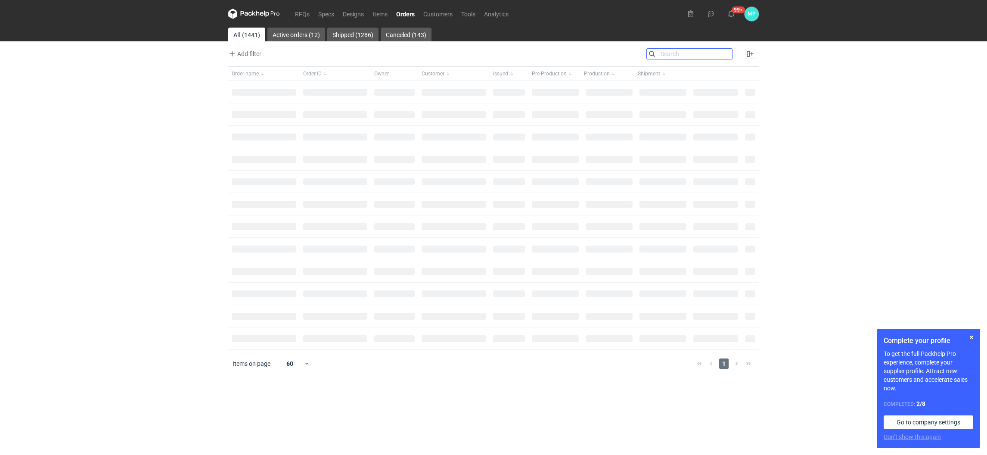
click at [725, 53] on input "Search" at bounding box center [689, 54] width 85 height 10
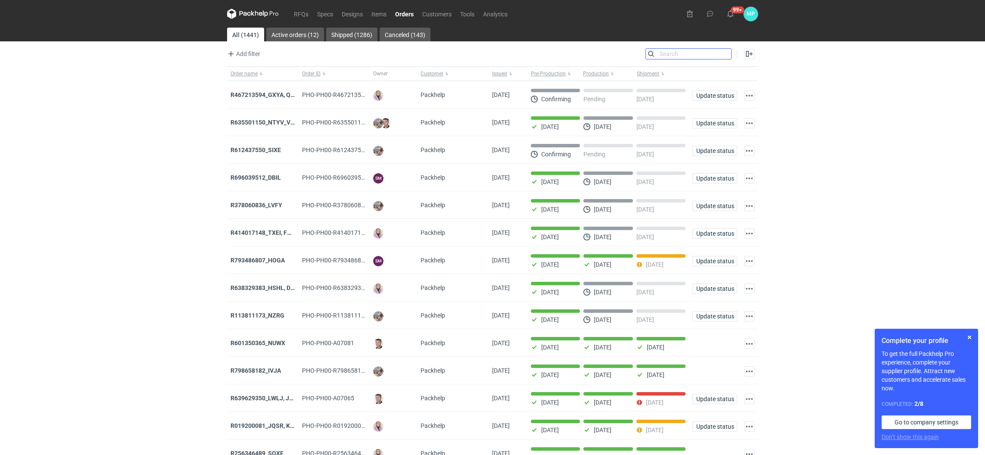
paste input "INKA"
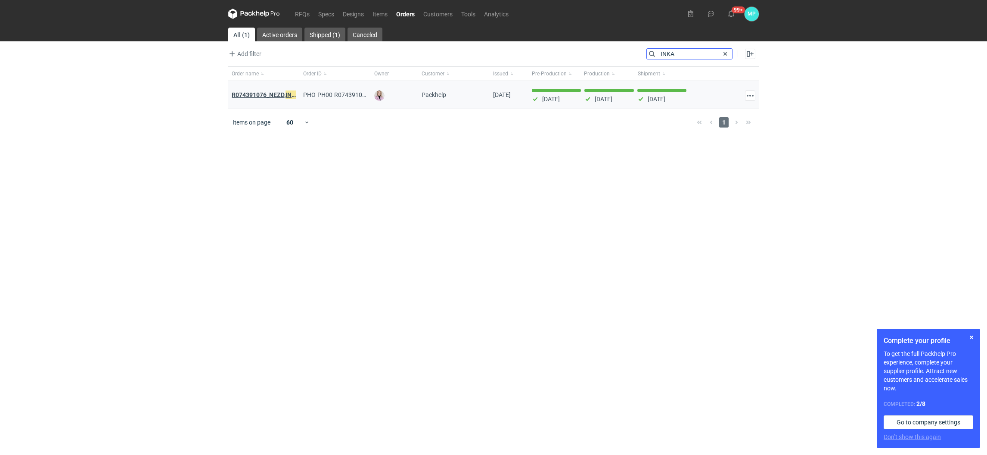
type input "INKA"
click at [278, 94] on strong "R074391076_NEZD, INKA / R403857813_ZORL, YNZL" at bounding box center [303, 94] width 142 height 9
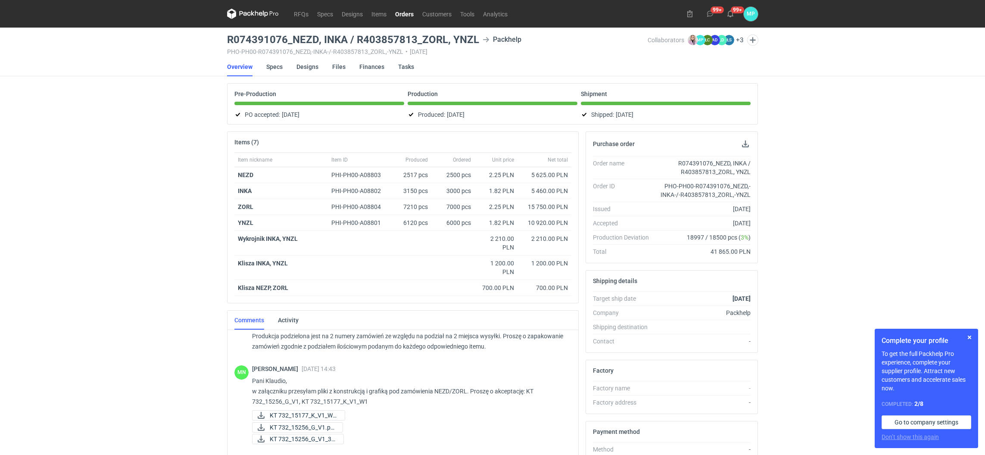
scroll to position [124, 0]
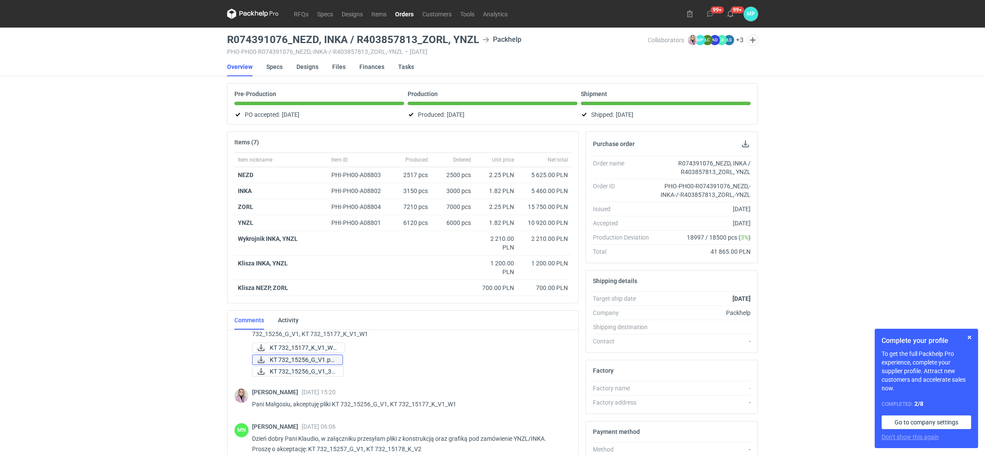
click at [308, 358] on span "KT 732_15256_G_V1.pd..." at bounding box center [303, 359] width 66 height 9
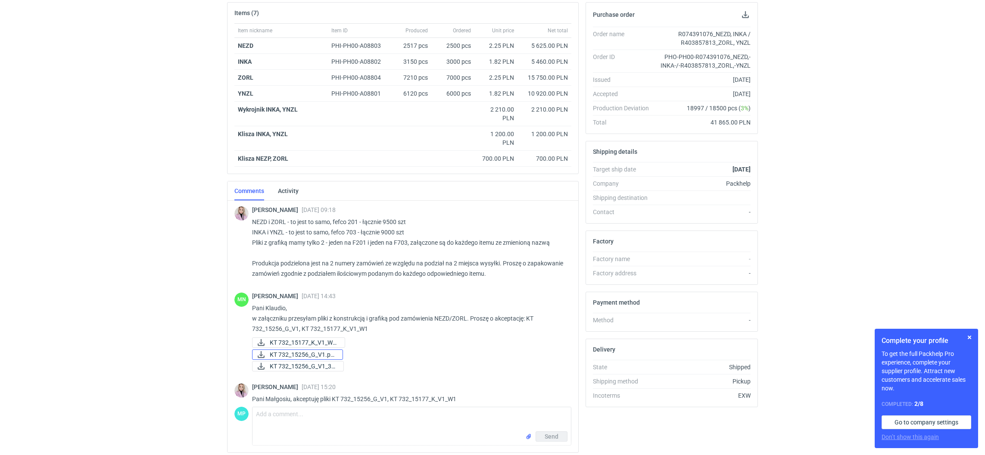
scroll to position [0, 0]
click at [244, 61] on strong "INKA" at bounding box center [245, 61] width 14 height 7
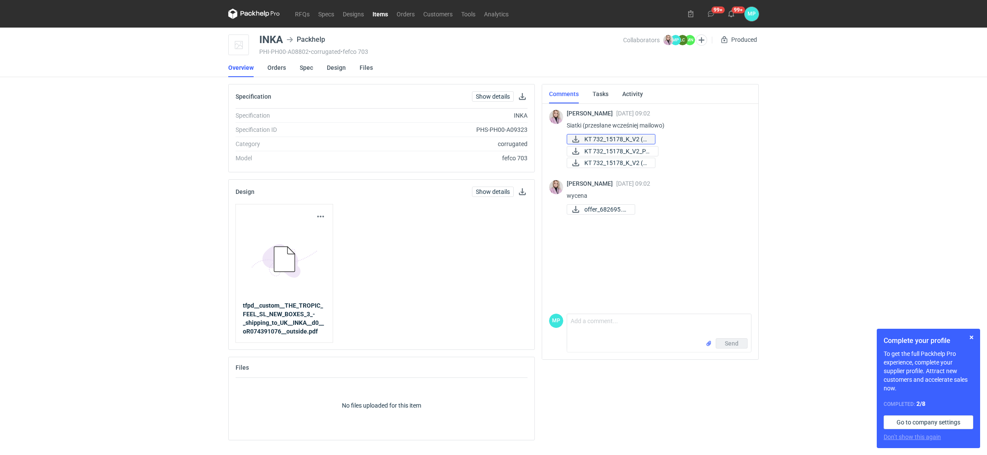
click at [613, 139] on span "KT 732_15178_K_V2 (1..." at bounding box center [616, 138] width 64 height 9
click at [276, 65] on link "Orders" at bounding box center [276, 67] width 19 height 19
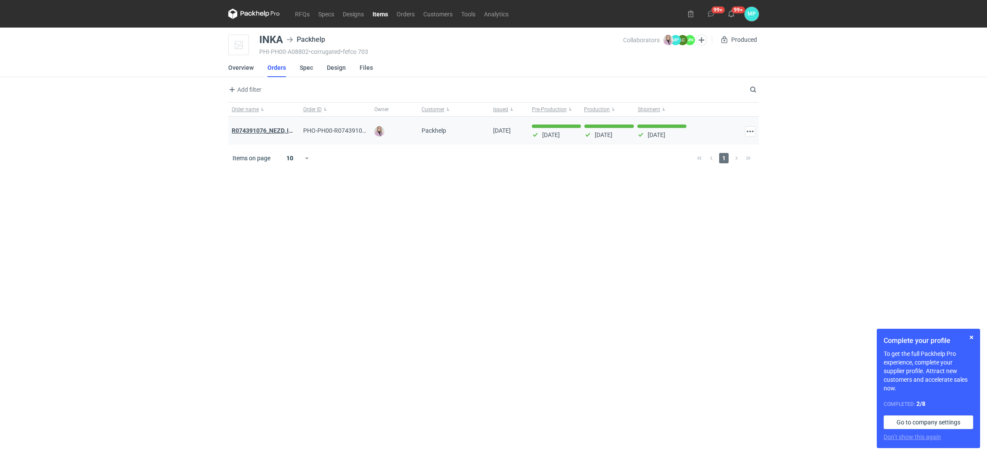
click at [268, 128] on strong "R074391076_NEZD, INKA / R403857813_ZORL, YNZL" at bounding box center [304, 130] width 145 height 7
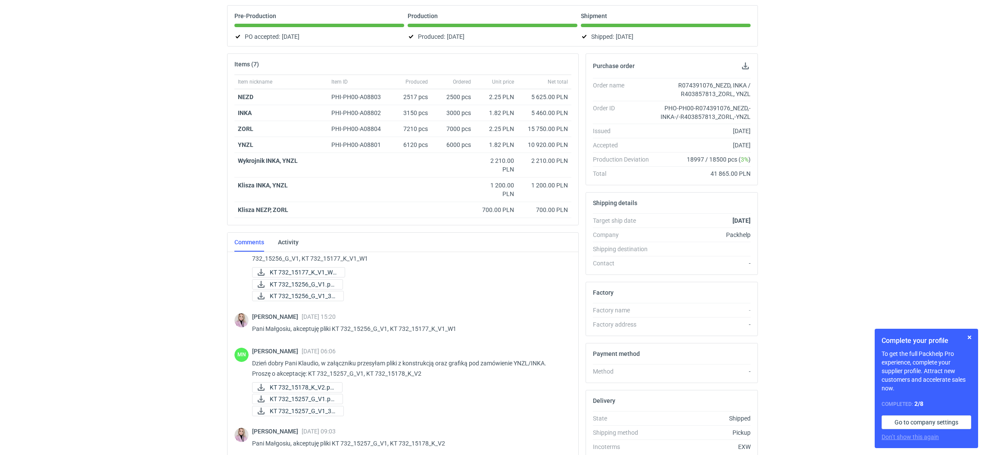
scroll to position [124, 0]
click at [303, 394] on span "KT 732_15257_G_V1.pd..." at bounding box center [303, 396] width 66 height 9
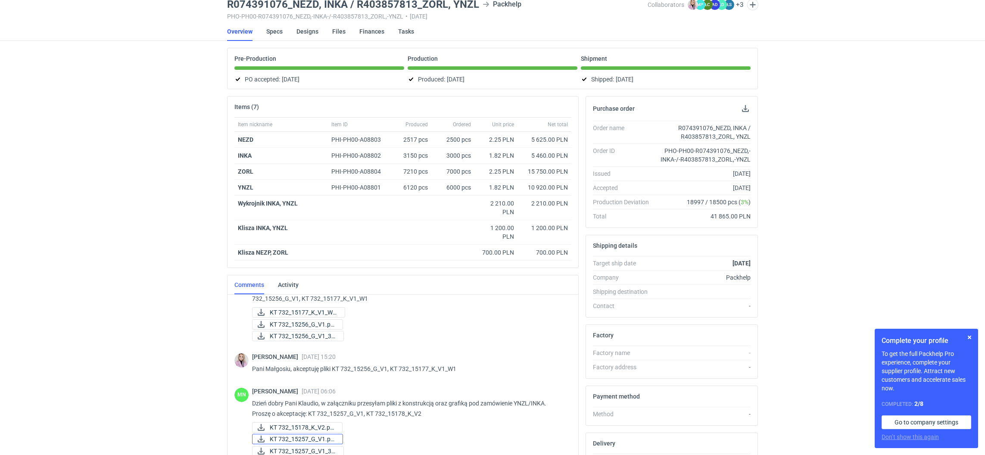
scroll to position [13, 0]
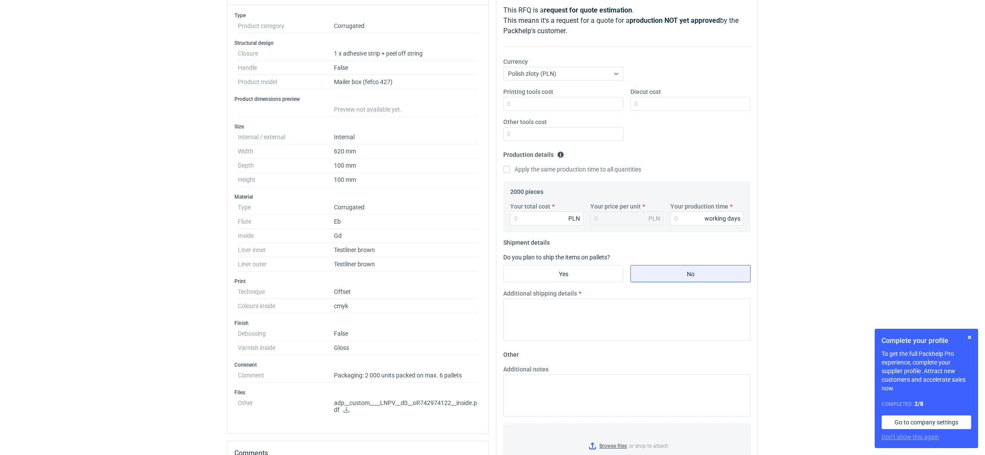
scroll to position [183, 0]
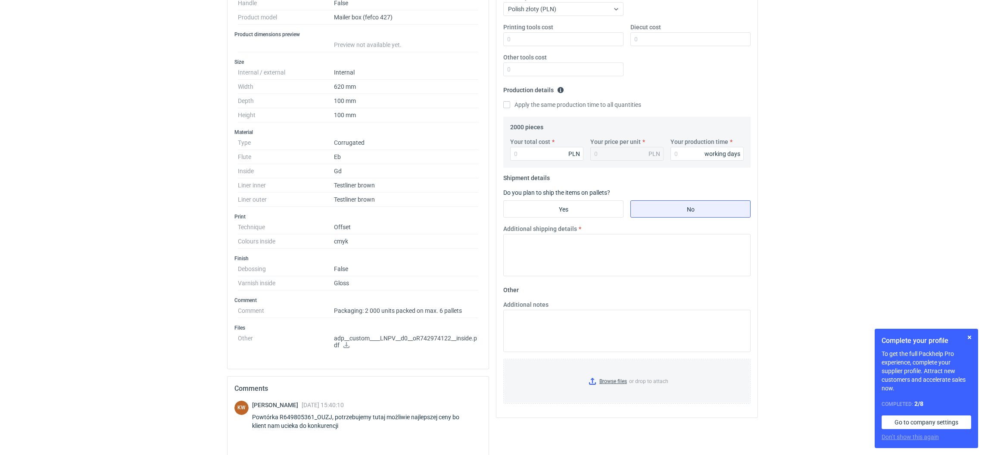
click at [417, 336] on p "adp__custom____LNPV__d0__oR742974122__inside.pdf" at bounding box center [406, 342] width 144 height 15
click at [347, 346] on icon at bounding box center [346, 345] width 7 height 6
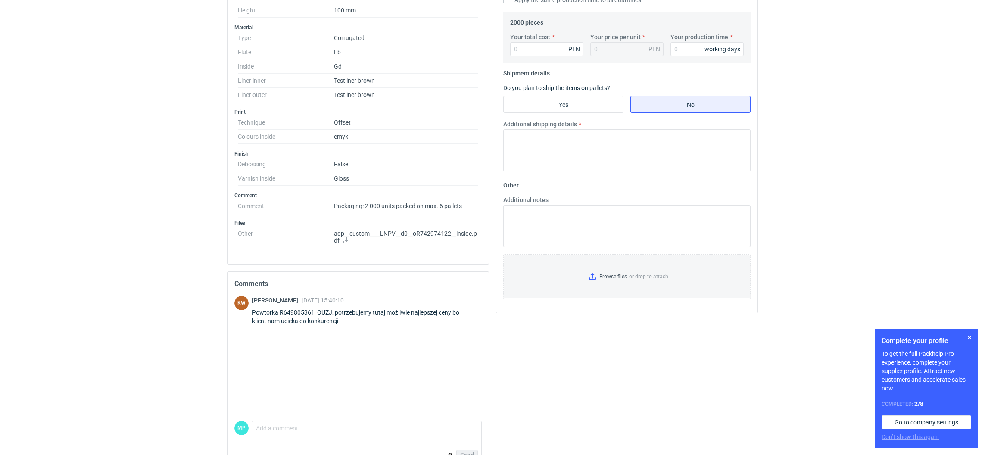
scroll to position [312, 0]
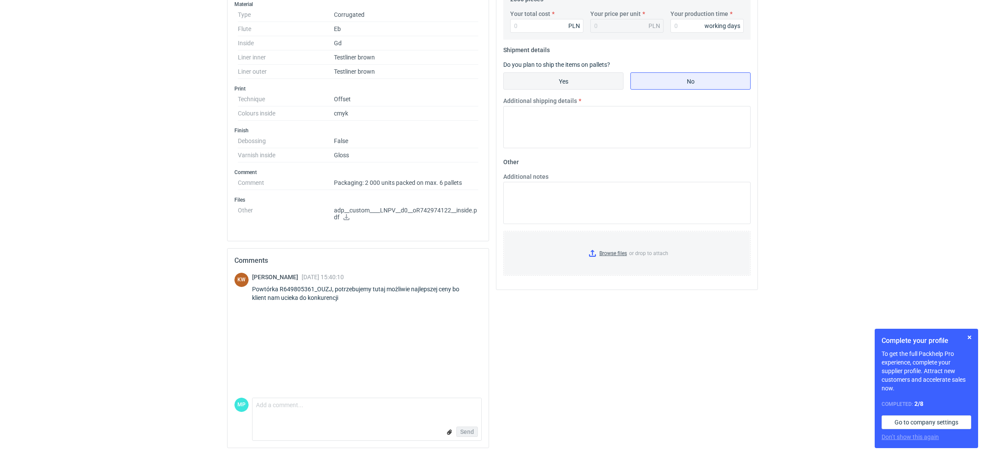
click at [580, 82] on input "Yes" at bounding box center [563, 81] width 119 height 16
radio input "true"
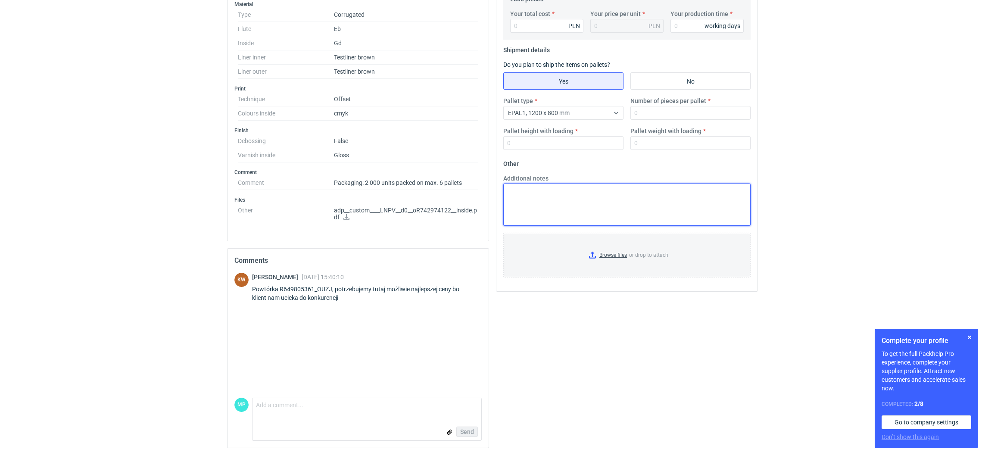
click at [550, 200] on textarea "Additional notes" at bounding box center [626, 204] width 247 height 42
type textarea "k"
click at [563, 192] on textarea "Klaudia oferta w załaczeniu mam nadzieje że pozwoli ta cena zatrzymać klienta" at bounding box center [626, 204] width 247 height 42
click at [720, 192] on textarea "Klaudia oferta w załączeniu mam nadzieje że pozwoli ta cena zatrzymać klienta" at bounding box center [626, 204] width 247 height 42
type textarea "Klaudia oferta w załączeniu mam nadzieje że pozwoli ta cena zatrzymać klienta"
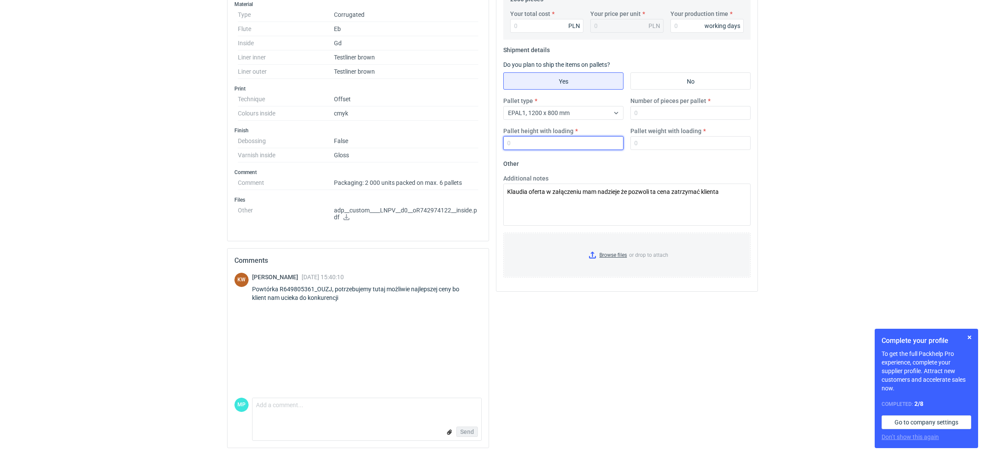
click at [547, 142] on input "Pallet height with loading" at bounding box center [563, 143] width 120 height 14
type input "1800"
click at [639, 108] on input "Number of pieces per pallet" at bounding box center [690, 113] width 120 height 14
type input "330"
click at [675, 143] on input "Pallet weight with loading" at bounding box center [690, 143] width 120 height 14
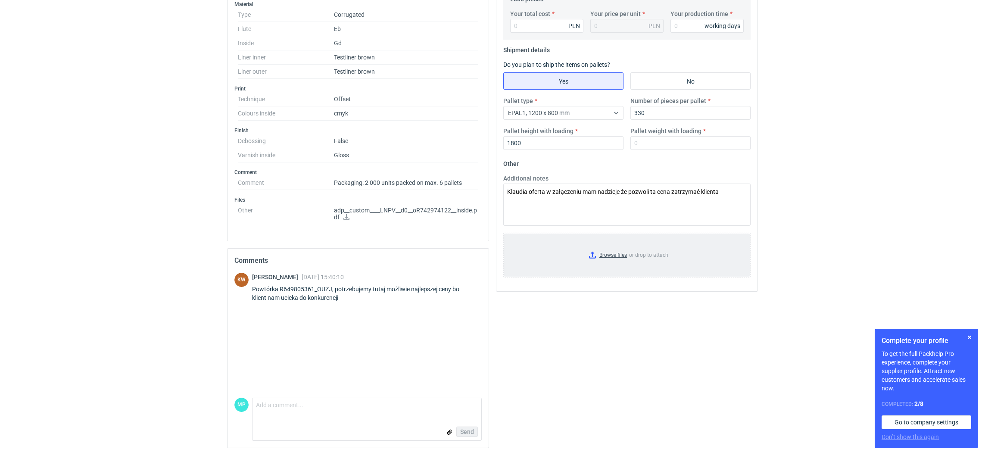
click at [591, 254] on input "Browse files or drop to attach" at bounding box center [627, 254] width 246 height 43
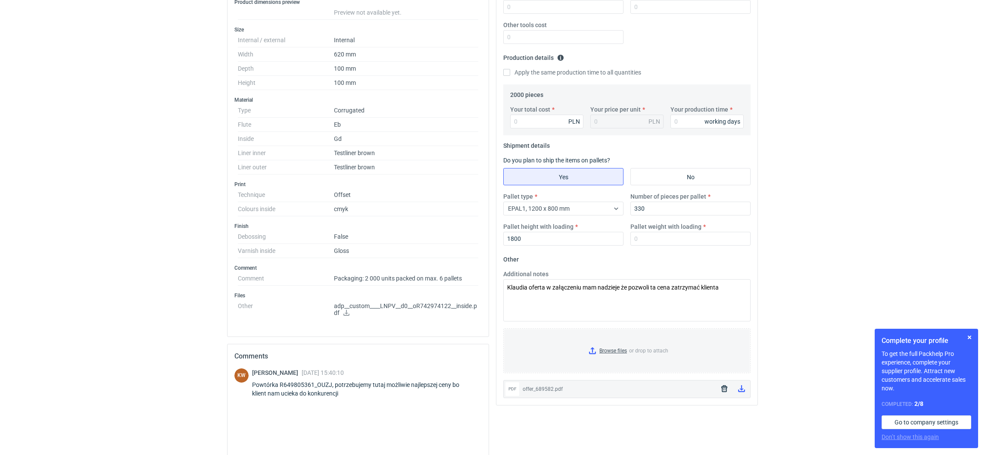
scroll to position [183, 0]
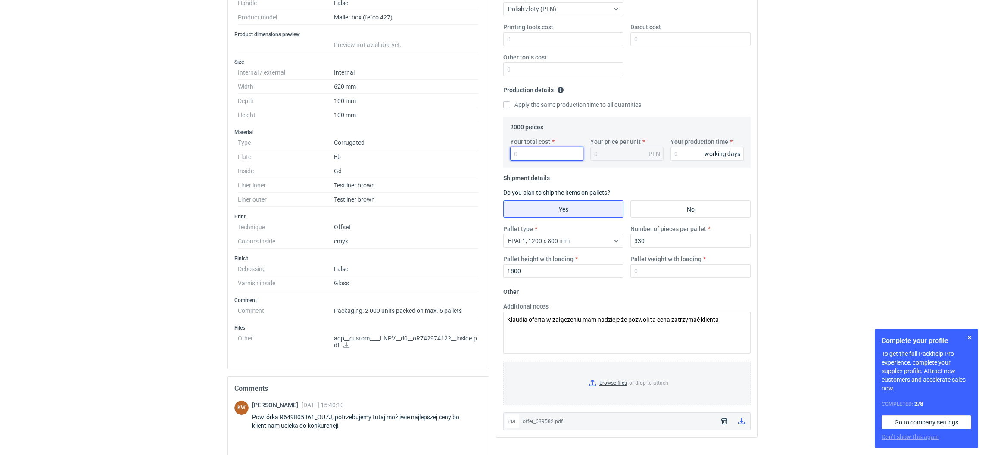
click at [519, 150] on input "Your total cost" at bounding box center [546, 154] width 73 height 14
paste input "8260"
type input "8260"
type input "4.13"
type input "8260"
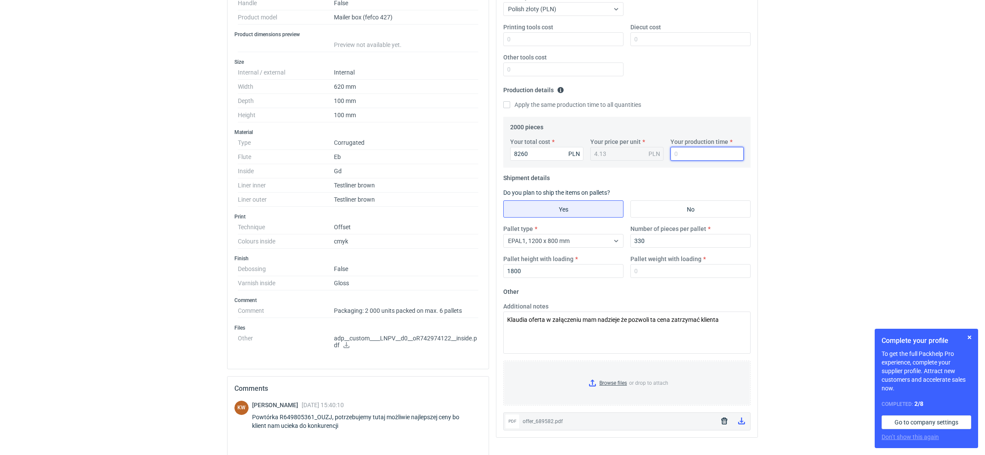
click at [690, 157] on input "Your production time" at bounding box center [706, 154] width 73 height 14
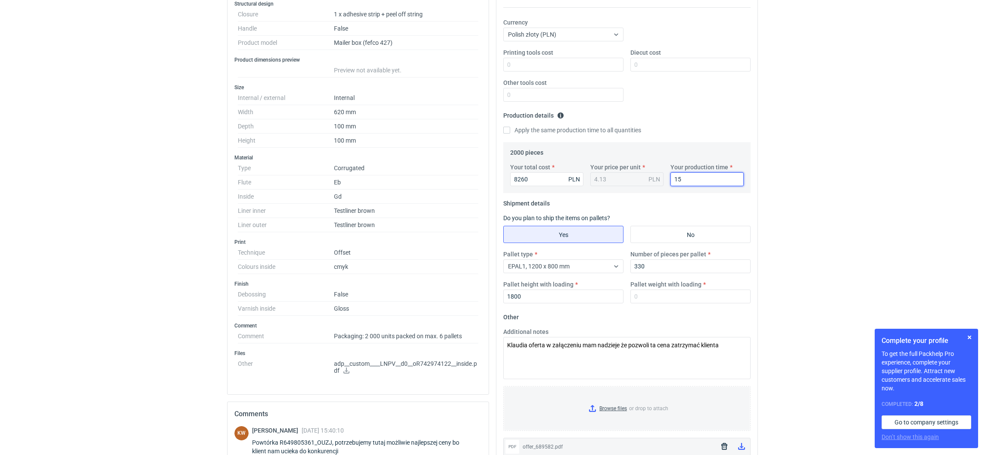
scroll to position [129, 0]
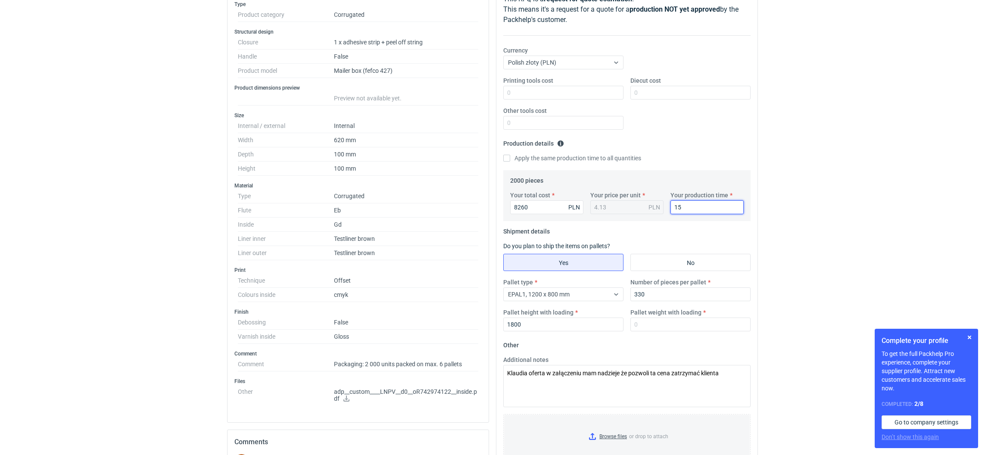
type input "15"
click at [652, 329] on input "Pallet weight with loading" at bounding box center [690, 324] width 120 height 14
type input "199"
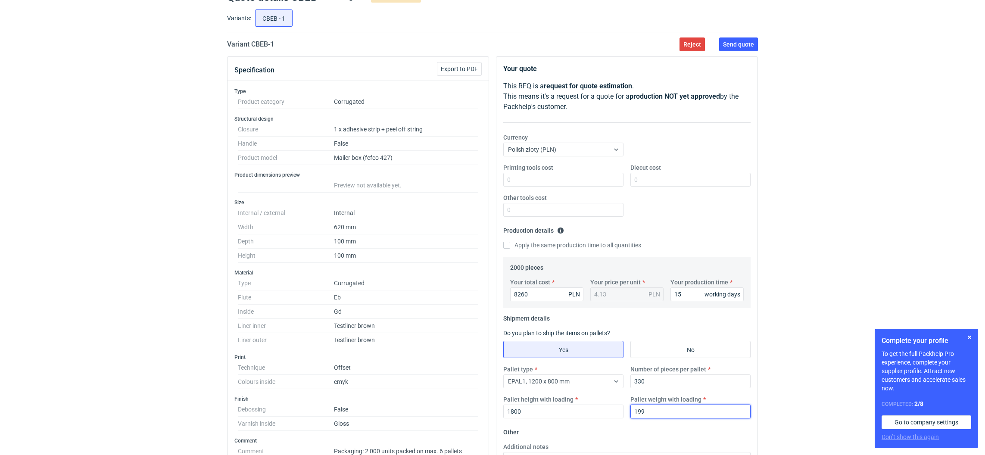
scroll to position [0, 0]
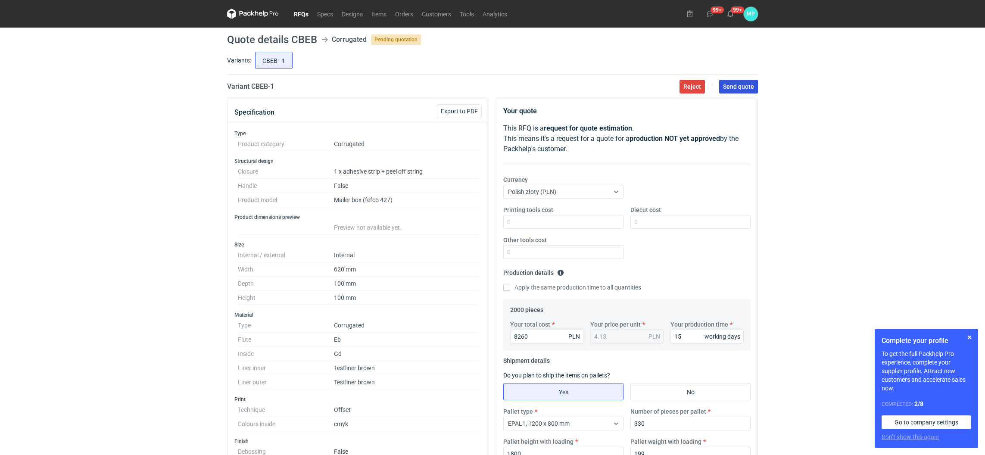
click at [724, 84] on span "Send quote" at bounding box center [738, 87] width 31 height 6
